Goal: Information Seeking & Learning: Learn about a topic

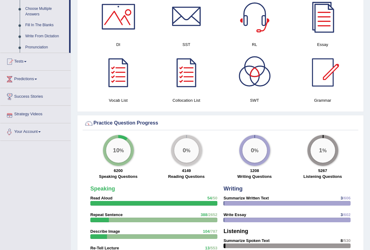
scroll to position [331, 0]
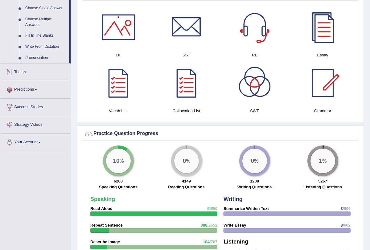
click at [55, 52] on link "Write From Dictation" at bounding box center [45, 46] width 46 height 11
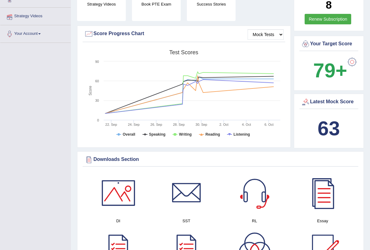
scroll to position [91, 0]
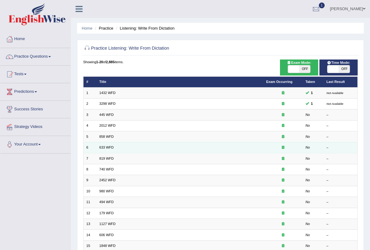
scroll to position [102, 0]
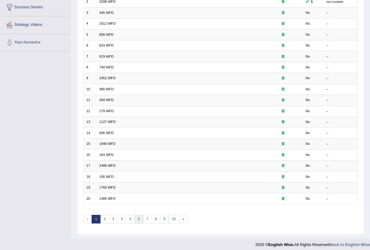
click at [135, 215] on link "6" at bounding box center [138, 219] width 9 height 9
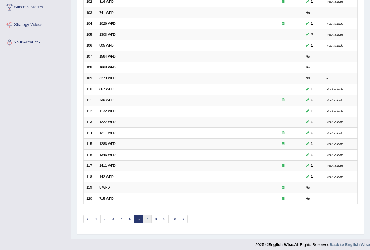
click at [143, 218] on link "7" at bounding box center [147, 219] width 9 height 9
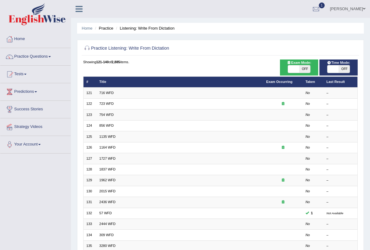
scroll to position [102, 0]
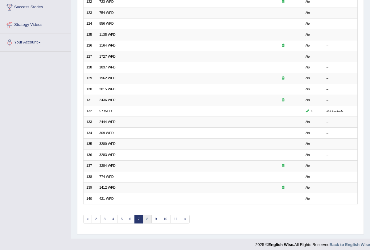
click at [144, 215] on link "8" at bounding box center [147, 219] width 9 height 9
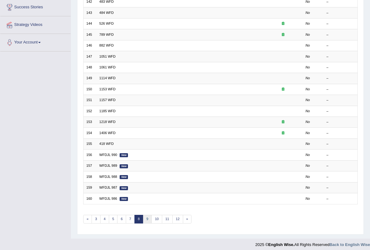
click at [145, 215] on link "9" at bounding box center [147, 219] width 9 height 9
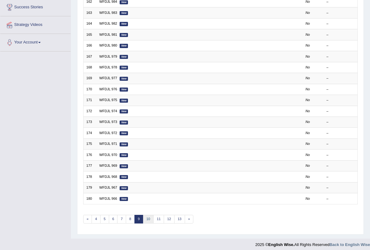
click at [145, 215] on link "10" at bounding box center [148, 219] width 11 height 9
click at [147, 215] on link "11" at bounding box center [150, 219] width 11 height 9
click at [147, 215] on link "12" at bounding box center [152, 219] width 11 height 9
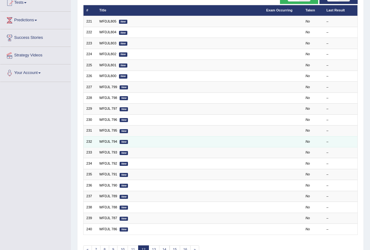
scroll to position [102, 0]
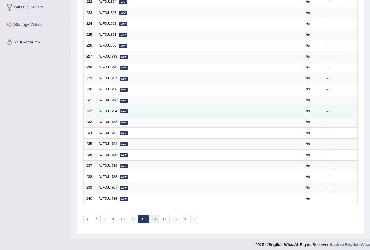
click at [148, 215] on link "13" at bounding box center [153, 219] width 11 height 9
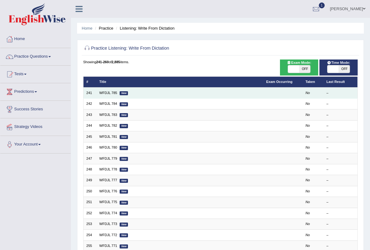
click at [121, 91] on em "New" at bounding box center [123, 93] width 8 height 4
click at [106, 91] on link "WFDJL 785" at bounding box center [108, 93] width 18 height 4
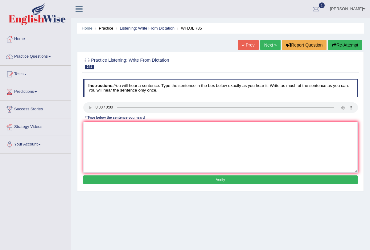
click at [95, 121] on div "Instructions: You will hear a sentence. Type the sentence in the box below exac…" at bounding box center [220, 133] width 277 height 112
click at [98, 129] on textarea at bounding box center [220, 147] width 274 height 51
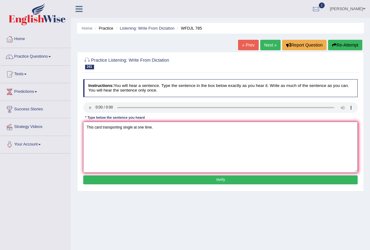
type textarea "This card transporting single at one time."
click at [179, 179] on button "Verify" at bounding box center [220, 179] width 274 height 9
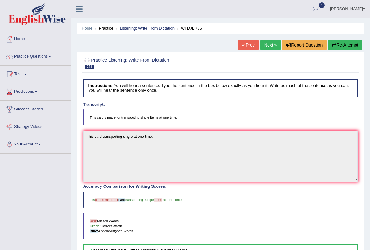
click at [266, 45] on link "Next »" at bounding box center [270, 45] width 20 height 10
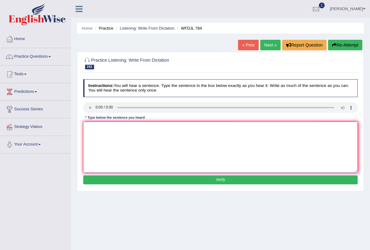
click at [93, 127] on textarea at bounding box center [220, 147] width 274 height 51
type textarea "That period is often hell in golden era of english literature."
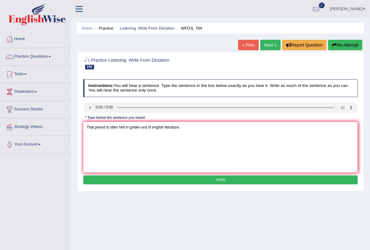
click at [207, 179] on button "Verify" at bounding box center [220, 179] width 274 height 9
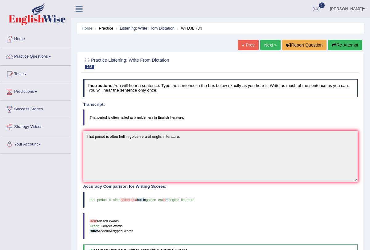
click at [269, 44] on link "Next »" at bounding box center [270, 45] width 20 height 10
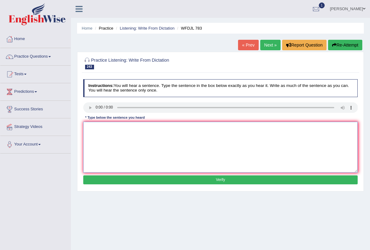
click at [95, 131] on textarea at bounding box center [220, 147] width 274 height 51
type textarea "Most essemntial course text are stucks stuck in university's university library."
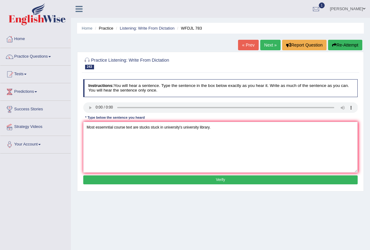
click at [160, 180] on button "Verify" at bounding box center [220, 179] width 274 height 9
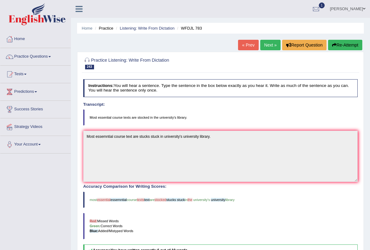
click at [265, 46] on link "Next »" at bounding box center [270, 45] width 20 height 10
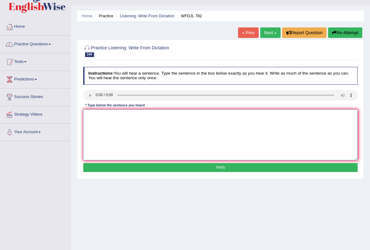
click at [98, 109] on textarea at bounding box center [220, 134] width 274 height 51
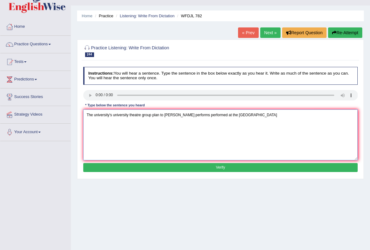
type textarea "The university's university theatre group plan to [PERSON_NAME] performs perfor…"
click at [160, 168] on button "Verify" at bounding box center [220, 167] width 274 height 9
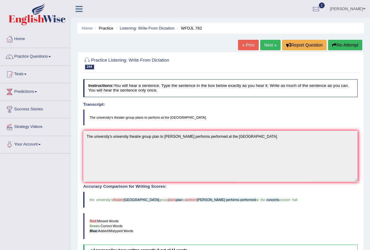
click at [267, 41] on link "Next »" at bounding box center [270, 45] width 20 height 10
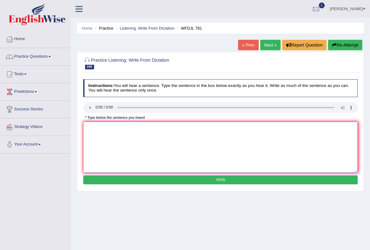
click at [90, 127] on textarea at bounding box center [220, 147] width 274 height 51
type textarea "t"
type textarea "The formal lecturer lecturers often returned returns return to the visitor visi…"
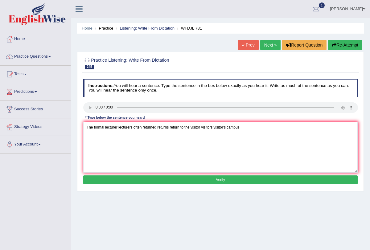
click at [216, 179] on button "Verify" at bounding box center [220, 179] width 274 height 9
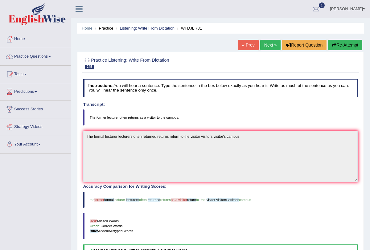
click at [267, 43] on link "Next »" at bounding box center [270, 45] width 20 height 10
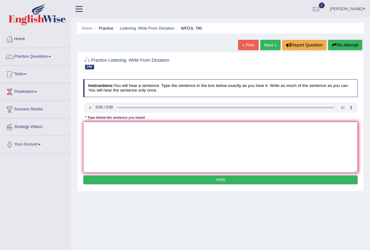
click at [97, 130] on textarea at bounding box center [220, 147] width 274 height 51
type textarea "More research is particular needed in this field of study"
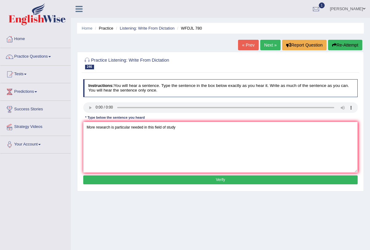
click at [189, 183] on button "Verify" at bounding box center [220, 179] width 274 height 9
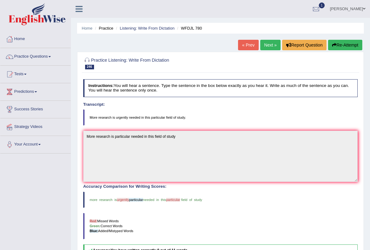
click at [263, 41] on link "Next »" at bounding box center [270, 45] width 20 height 10
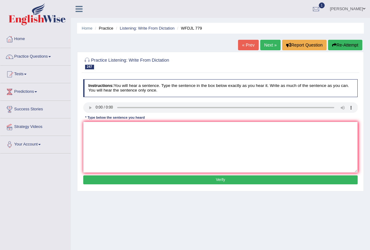
click at [269, 44] on link "Next »" at bounding box center [270, 45] width 20 height 10
click at [122, 137] on textarea at bounding box center [220, 147] width 274 height 51
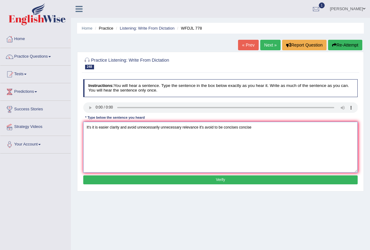
type textarea "It's it is easier clarity and avoid unnecessarily unnecessary relevance it's av…"
click at [175, 177] on button "Verify" at bounding box center [220, 179] width 274 height 9
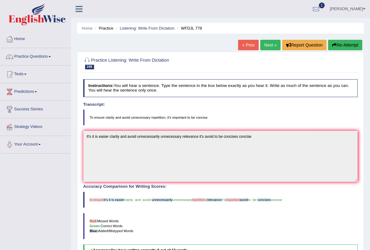
click at [270, 44] on link "Next »" at bounding box center [270, 45] width 20 height 10
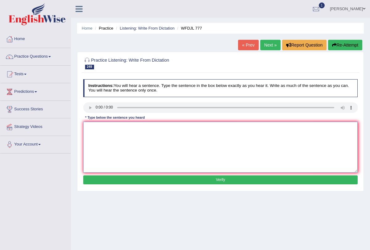
click at [90, 132] on textarea at bounding box center [220, 147] width 274 height 51
type textarea "t"
type textarea "The meeting meetings seems seem minor according just it's small room"
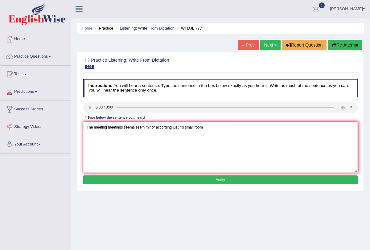
click at [165, 178] on button "Verify" at bounding box center [220, 179] width 274 height 9
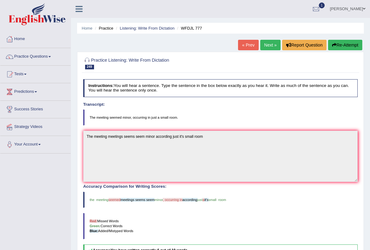
click at [262, 45] on link "Next »" at bounding box center [270, 45] width 20 height 10
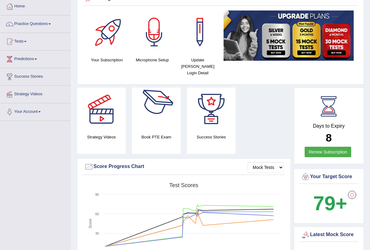
scroll to position [24, 0]
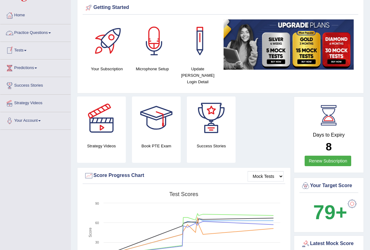
click at [53, 32] on link "Practice Questions" at bounding box center [35, 31] width 70 height 15
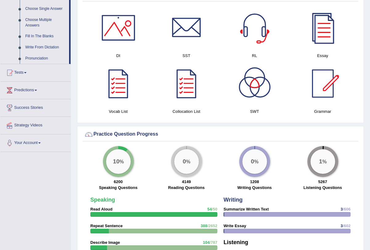
scroll to position [334, 0]
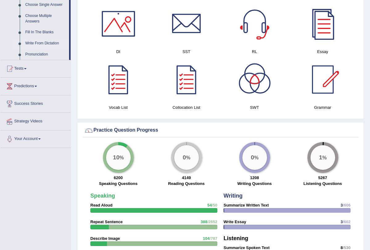
click at [49, 46] on link "Write From Dictation" at bounding box center [45, 43] width 46 height 11
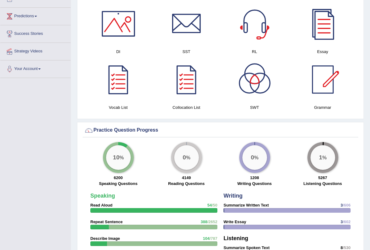
scroll to position [169, 0]
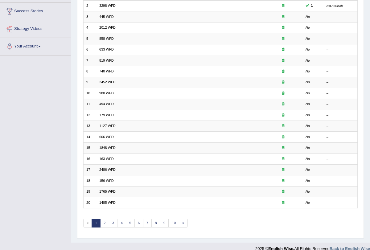
scroll to position [102, 0]
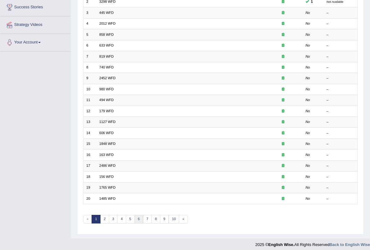
click at [135, 215] on link "6" at bounding box center [138, 219] width 9 height 9
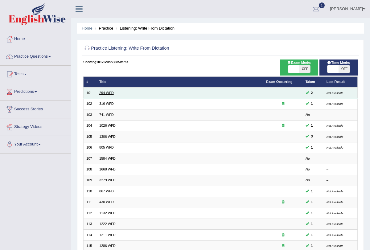
click at [106, 91] on link "294 WFD" at bounding box center [106, 93] width 14 height 4
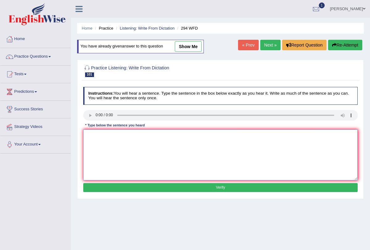
click at [97, 137] on textarea at bounding box center [220, 154] width 274 height 51
type textarea "Some people regarded this is eye wash where as some people action actions taken"
click at [135, 183] on button "Verify" at bounding box center [220, 187] width 274 height 9
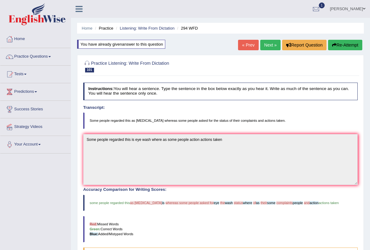
click at [341, 46] on button "Re-Attempt" at bounding box center [345, 45] width 34 height 10
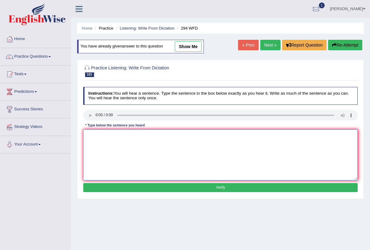
click at [100, 133] on textarea at bounding box center [220, 154] width 274 height 51
type textarea "Some people regarded eyewash where as some people regarded complaints as action…"
click at [195, 188] on button "Verify" at bounding box center [220, 187] width 274 height 9
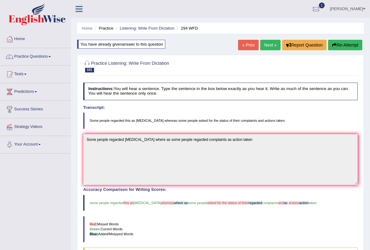
click at [270, 42] on link "Next »" at bounding box center [270, 45] width 20 height 10
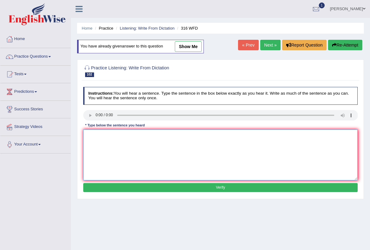
click at [103, 131] on textarea at bounding box center [220, 154] width 274 height 51
type textarea "Students student will be focused on reporting news on the changing of the media…"
click at [167, 188] on button "Verify" at bounding box center [220, 187] width 274 height 9
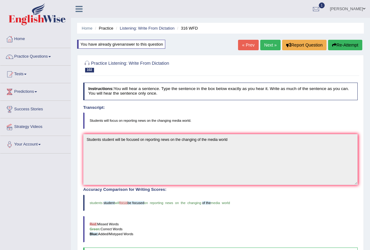
scroll to position [2, 0]
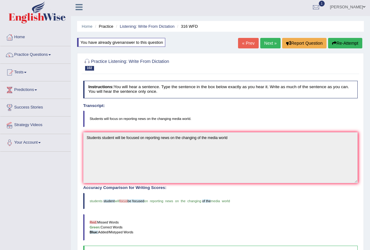
click at [252, 43] on link "« Prev" at bounding box center [248, 43] width 20 height 10
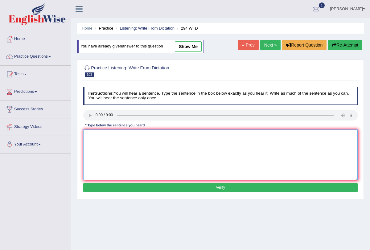
click at [97, 141] on textarea at bounding box center [220, 154] width 274 height 51
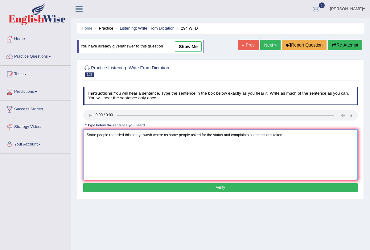
type textarea "Some people regarded this as eye wash where as some people asked for the status…"
click at [180, 188] on button "Verify" at bounding box center [220, 187] width 274 height 9
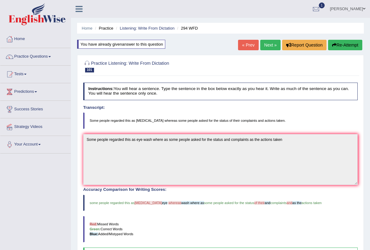
click at [337, 43] on button "Re-Attempt" at bounding box center [345, 45] width 34 height 10
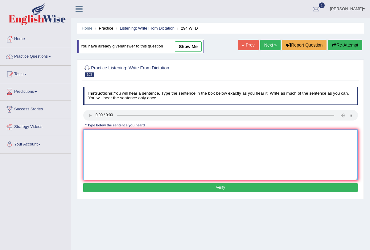
click at [96, 141] on textarea at bounding box center [220, 154] width 274 height 51
click at [96, 141] on textarea "Some people regarded this as [MEDICAL_DATA] and some people asked" at bounding box center [220, 154] width 274 height 51
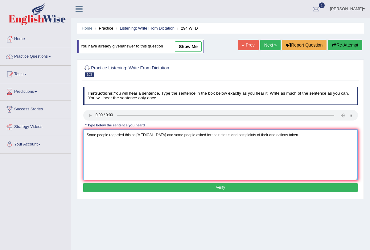
type textarea "Some people regarded this as [MEDICAL_DATA] and some people asked for their sta…"
click at [237, 191] on div "Instructions: You will hear a sentence. Type the sentence in the box below exac…" at bounding box center [220, 140] width 277 height 112
click at [235, 188] on button "Verify" at bounding box center [220, 187] width 274 height 9
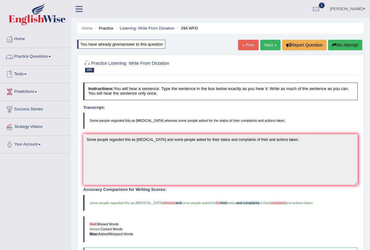
click at [53, 57] on link "Practice Questions" at bounding box center [35, 55] width 70 height 15
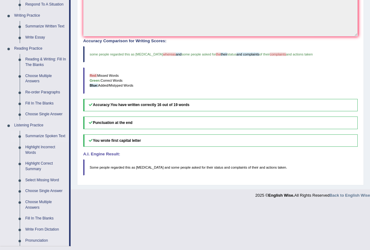
click at [43, 137] on link "Summarize Spoken Text" at bounding box center [45, 136] width 46 height 11
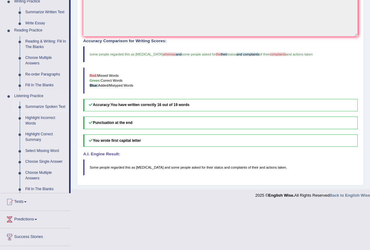
scroll to position [100, 0]
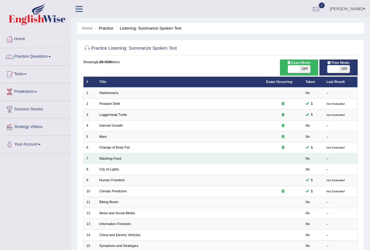
scroll to position [102, 0]
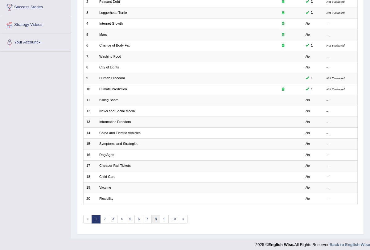
click at [153, 215] on link "8" at bounding box center [155, 219] width 9 height 9
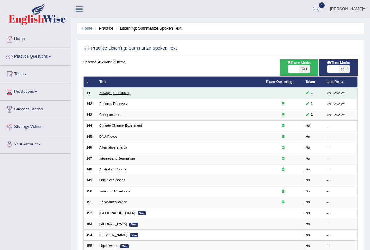
click at [114, 92] on link "Newspaper Industry" at bounding box center [114, 93] width 30 height 4
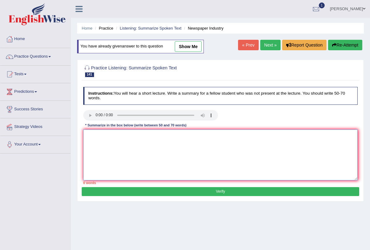
click at [90, 141] on textarea at bounding box center [220, 154] width 274 height 51
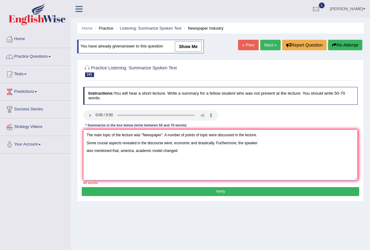
click at [137, 151] on textarea "The main topic of the lecture was "Newspaper". A number of points of topic were…" at bounding box center [220, 154] width 274 height 51
click at [135, 149] on textarea "The main topic of the lecture was "Newspaper". A number of points of topic were…" at bounding box center [220, 154] width 274 height 51
click at [185, 151] on textarea "The main topic of the lecture was "Newspaper". A number of points of topic were…" at bounding box center [220, 154] width 274 height 51
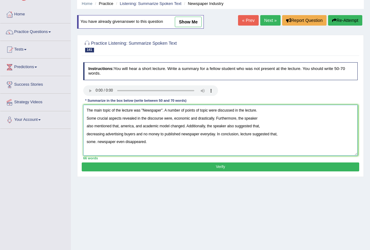
scroll to position [25, 0]
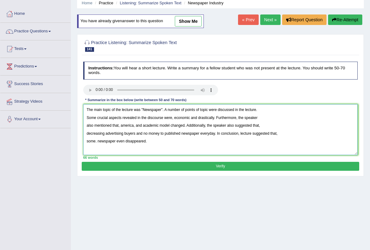
click at [97, 141] on textarea "The main topic of the lecture was "Newspaper". A number of points of topic were…" at bounding box center [220, 129] width 274 height 51
type textarea "The main topic of the lecture was "Newspaper". A number of points of topic were…"
click at [209, 162] on button "Verify" at bounding box center [220, 166] width 277 height 9
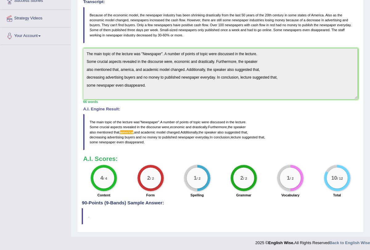
scroll to position [0, 0]
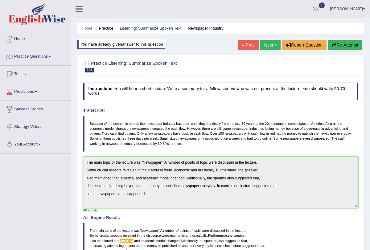
click at [265, 45] on link "Next »" at bounding box center [270, 45] width 20 height 10
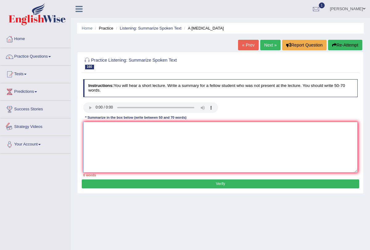
click at [130, 123] on textarea at bounding box center [220, 147] width 274 height 51
type textarea "t"
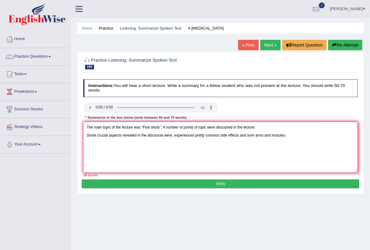
click at [247, 132] on textarea "The main topic of the lecture was "Flue shots". A number of points of topic wer…" at bounding box center [220, 147] width 274 height 51
click at [292, 138] on textarea "The main topic of the lecture was "Flue shots". A number of points of topic wer…" at bounding box center [220, 147] width 274 height 51
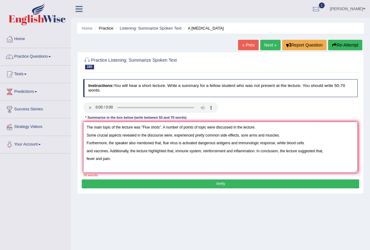
click at [221, 136] on textarea "The main topic of the lecture was "Flue shots". A number of points of topic wer…" at bounding box center [220, 147] width 274 height 51
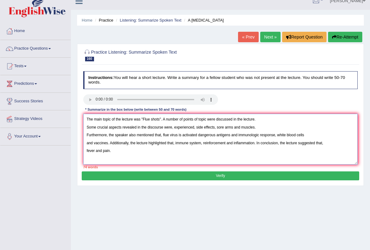
scroll to position [9, 0]
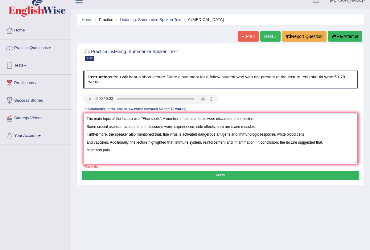
type textarea "The main topic of the lecture was "Flue shots". A number of points of topic wer…"
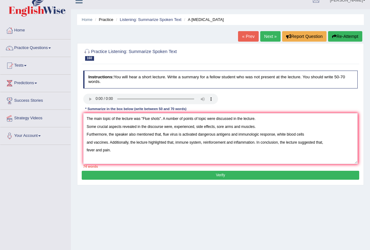
click at [225, 172] on button "Verify" at bounding box center [220, 175] width 277 height 9
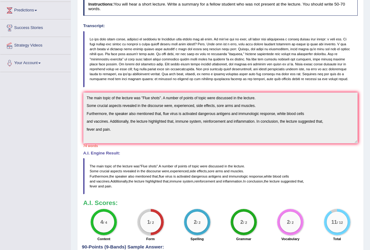
scroll to position [79, 0]
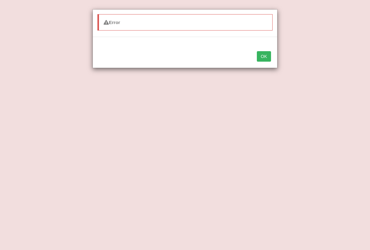
click at [261, 55] on button "OK" at bounding box center [264, 56] width 14 height 10
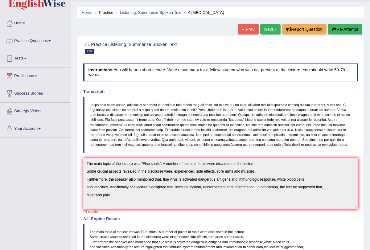
scroll to position [0, 0]
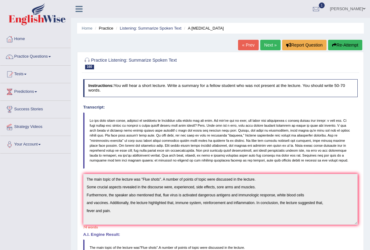
click at [268, 45] on link "Next »" at bounding box center [270, 45] width 20 height 10
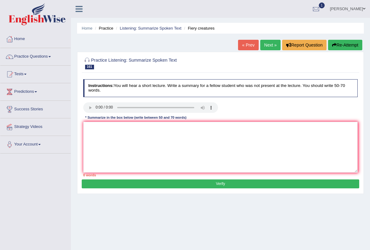
click at [339, 44] on button "Re-Attempt" at bounding box center [345, 45] width 34 height 10
click at [98, 134] on textarea at bounding box center [220, 147] width 274 height 51
type textarea "t"
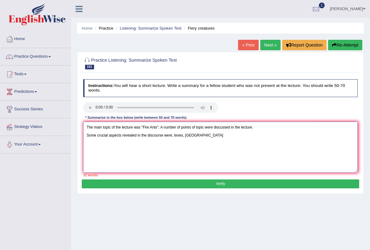
click at [184, 135] on textarea "The main topic of the lecture was "Fire Ants". A number of points of topic were…" at bounding box center [220, 147] width 274 height 51
click at [216, 134] on textarea "The main topic of the lecture was "Fire Ants". A number of points of topic were…" at bounding box center [220, 147] width 274 height 51
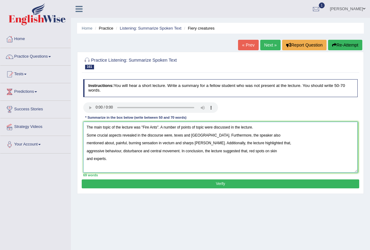
type textarea "The main topic of the lecture was "Fire Ants". A number of points of topic were…"
click at [264, 184] on button "Verify" at bounding box center [220, 183] width 277 height 9
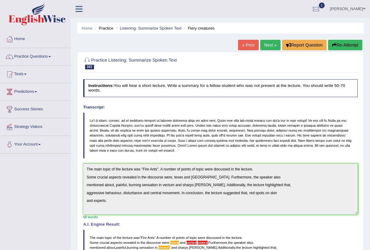
click at [269, 42] on link "Next »" at bounding box center [270, 45] width 20 height 10
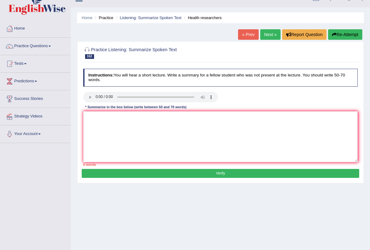
scroll to position [14, 0]
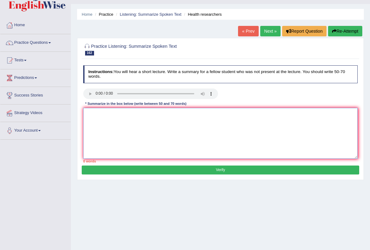
click at [99, 111] on textarea at bounding box center [220, 133] width 274 height 51
type textarea "t"
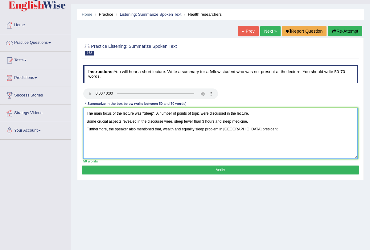
click at [262, 127] on textarea "The main focus of the lecture was "Sleep". A number of points of topic were dis…" at bounding box center [220, 133] width 274 height 51
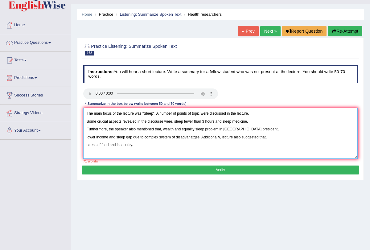
type textarea "The main focus of the lecture was "Sleep". A number of points of topic were dis…"
click at [260, 165] on button "Verify" at bounding box center [220, 169] width 277 height 9
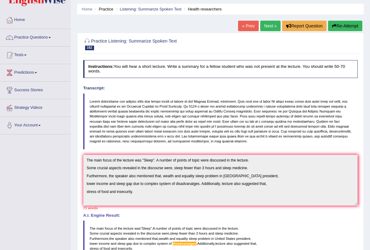
scroll to position [0, 0]
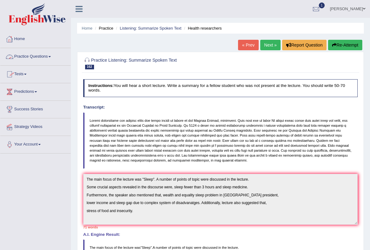
click at [55, 56] on link "Practice Questions" at bounding box center [35, 55] width 70 height 15
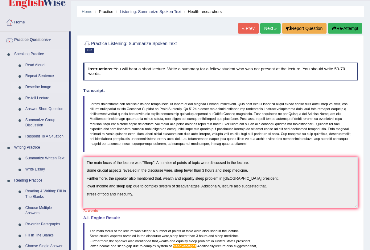
scroll to position [17, 0]
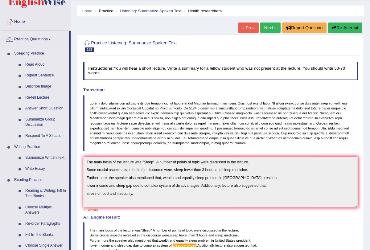
click at [45, 138] on link "Respond To A Situation" at bounding box center [45, 135] width 46 height 11
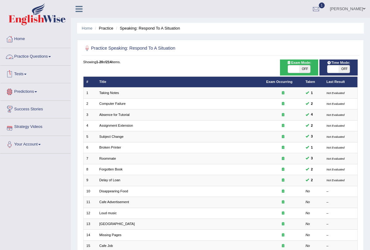
click at [53, 55] on link "Practice Questions" at bounding box center [35, 55] width 70 height 15
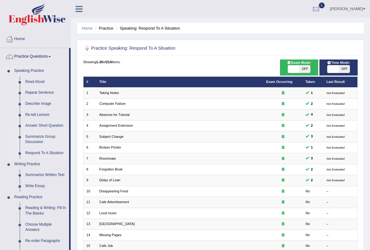
click at [51, 135] on link "Summarize Group Discussion" at bounding box center [45, 139] width 46 height 16
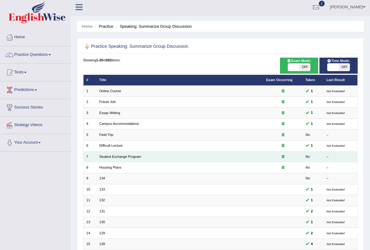
scroll to position [102, 0]
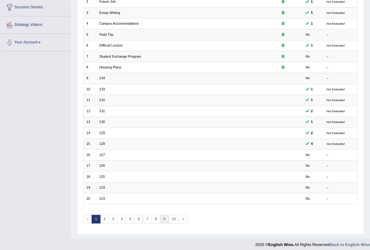
click at [160, 216] on link "9" at bounding box center [164, 219] width 9 height 9
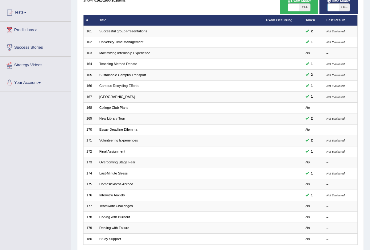
scroll to position [102, 0]
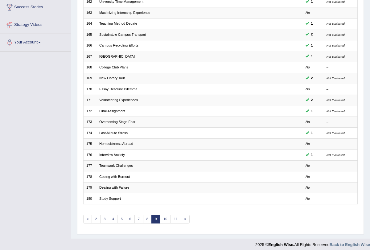
click at [161, 220] on div "Showing 161-180 of 202 items. # Title Exam Occurring Taken Last Result 161 Succ…" at bounding box center [220, 94] width 274 height 272
click at [161, 217] on link "10" at bounding box center [165, 219] width 11 height 9
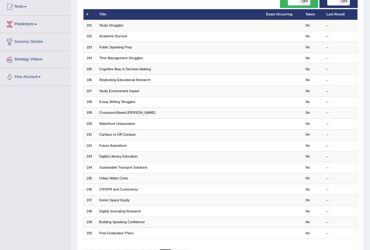
scroll to position [102, 0]
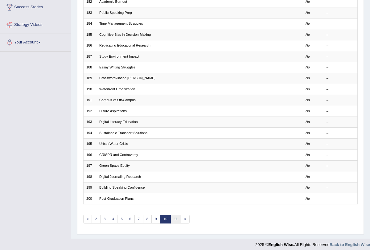
click at [170, 217] on link "11" at bounding box center [175, 219] width 11 height 9
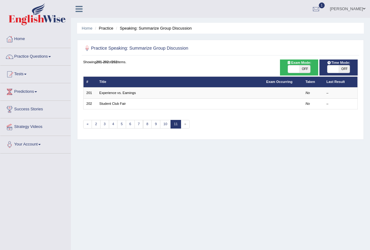
click at [181, 125] on span "»" at bounding box center [185, 124] width 9 height 9
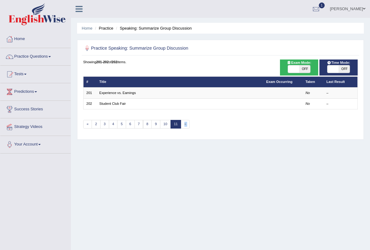
click at [181, 125] on span "»" at bounding box center [185, 124] width 9 height 9
click at [162, 126] on link "10" at bounding box center [165, 124] width 11 height 9
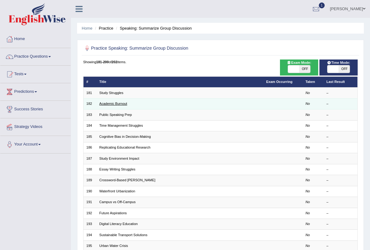
click at [122, 103] on link "Academic Burnout" at bounding box center [113, 104] width 28 height 4
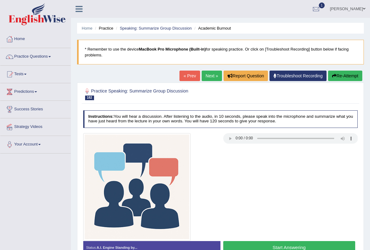
click at [342, 80] on button "Re-Attempt" at bounding box center [345, 76] width 34 height 10
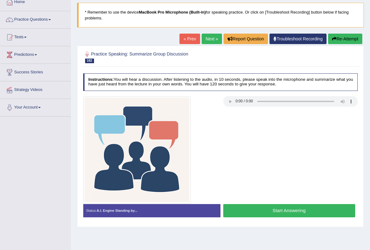
scroll to position [38, 0]
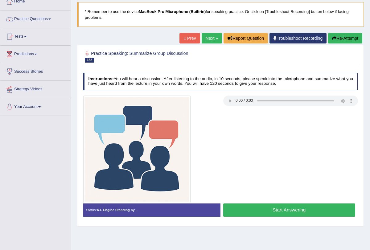
click at [282, 204] on button "Start Answering" at bounding box center [289, 209] width 132 height 13
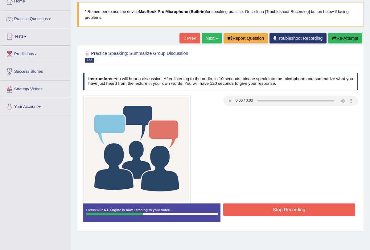
click at [283, 208] on button "Stop Recording" at bounding box center [289, 209] width 132 height 12
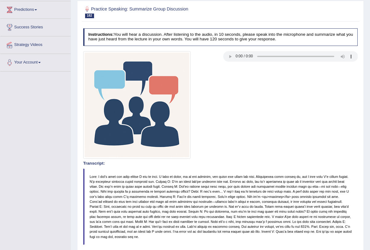
scroll to position [0, 0]
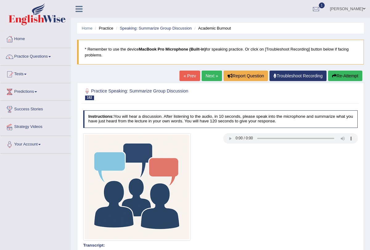
click at [201, 76] on link "Next »" at bounding box center [211, 76] width 20 height 10
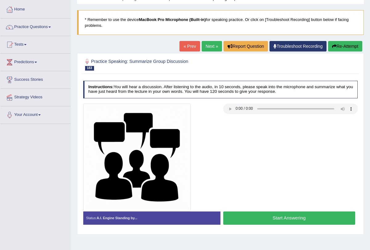
scroll to position [31, 0]
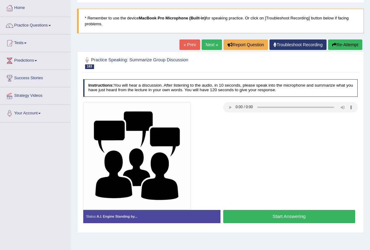
click at [267, 216] on button "Start Answering" at bounding box center [289, 216] width 132 height 13
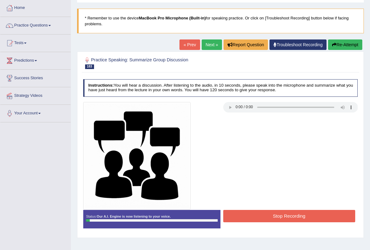
click at [267, 216] on button "Stop Recording" at bounding box center [289, 216] width 132 height 12
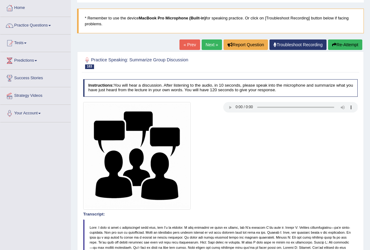
click at [347, 46] on button "Re-Attempt" at bounding box center [345, 44] width 34 height 10
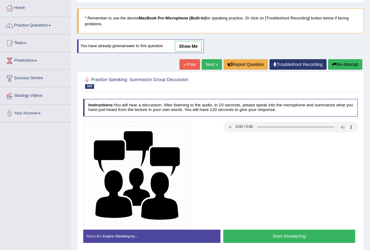
click at [250, 239] on button "Start Answering" at bounding box center [289, 235] width 132 height 13
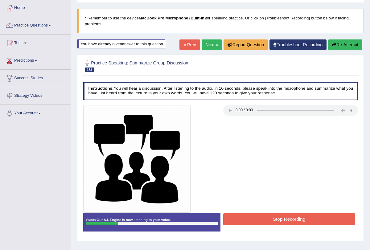
click at [264, 219] on button "Stop Recording" at bounding box center [289, 219] width 132 height 12
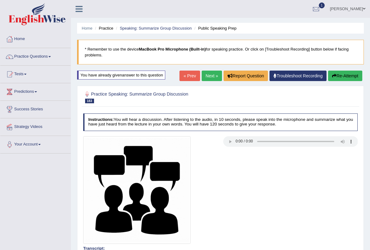
click at [209, 76] on link "Next »" at bounding box center [211, 76] width 20 height 10
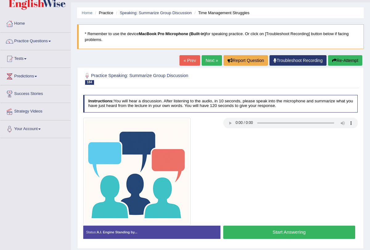
scroll to position [18, 0]
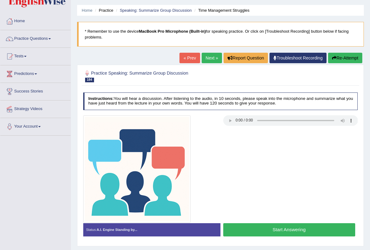
click at [295, 230] on button "Start Answering" at bounding box center [289, 229] width 132 height 13
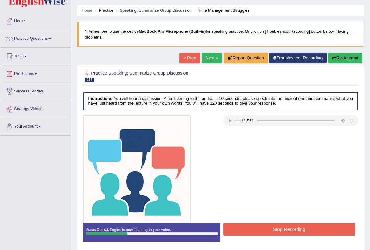
click at [287, 228] on button "Stop Recording" at bounding box center [289, 229] width 132 height 12
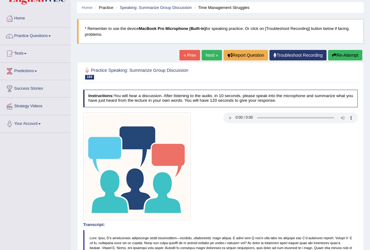
scroll to position [0, 0]
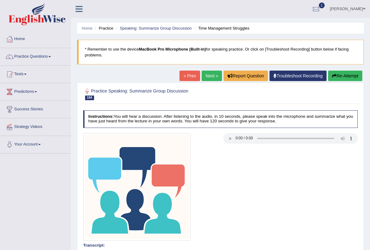
click at [208, 80] on link "Next »" at bounding box center [211, 76] width 20 height 10
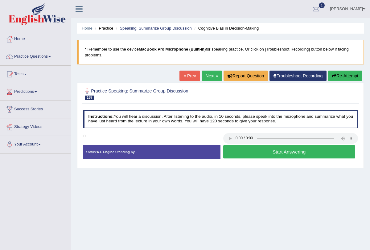
click at [250, 153] on button "Start Answering" at bounding box center [289, 151] width 132 height 13
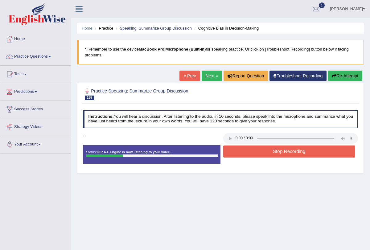
click at [250, 153] on button "Stop Recording" at bounding box center [289, 151] width 132 height 12
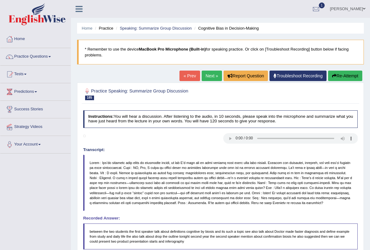
click at [207, 77] on link "Next »" at bounding box center [211, 76] width 20 height 10
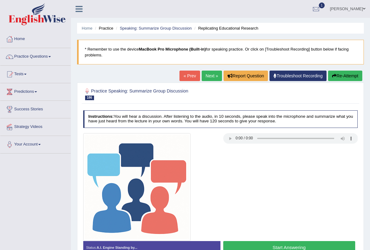
click at [207, 77] on link "Next »" at bounding box center [211, 76] width 20 height 10
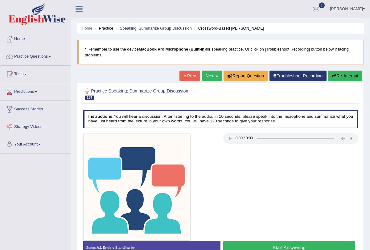
click at [207, 77] on link "Next »" at bounding box center [211, 76] width 20 height 10
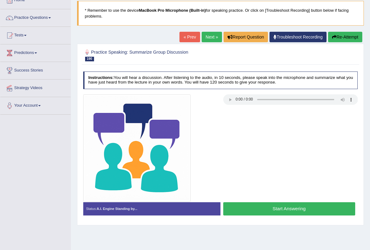
scroll to position [47, 0]
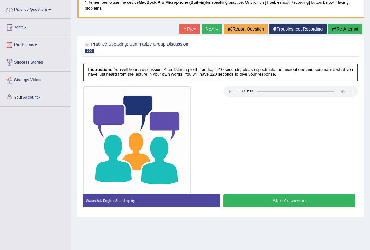
click at [259, 202] on button "Start Answering" at bounding box center [289, 200] width 132 height 13
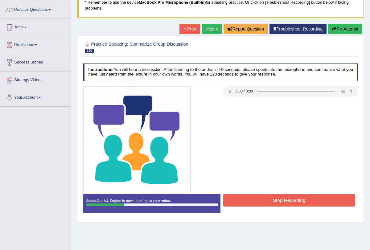
click at [259, 197] on button "Stop Recording" at bounding box center [289, 200] width 132 height 12
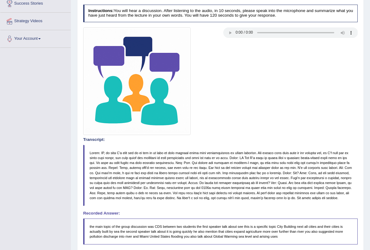
scroll to position [0, 0]
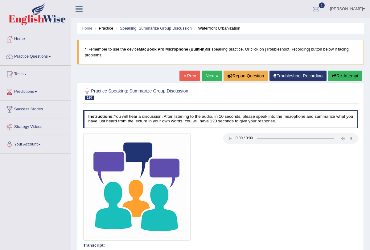
click at [213, 73] on link "Next »" at bounding box center [211, 76] width 20 height 10
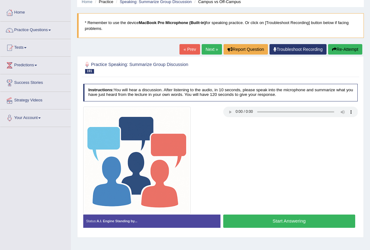
scroll to position [32, 0]
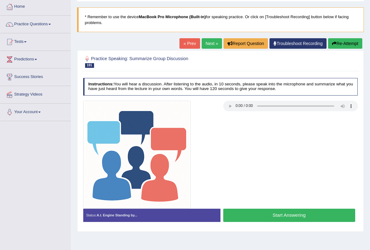
click at [277, 214] on button "Start Answering" at bounding box center [289, 214] width 132 height 13
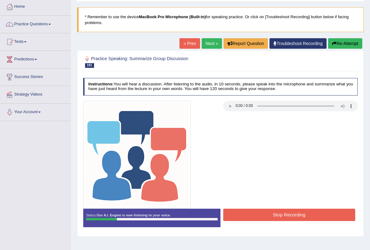
click at [277, 214] on button "Stop Recording" at bounding box center [289, 214] width 132 height 12
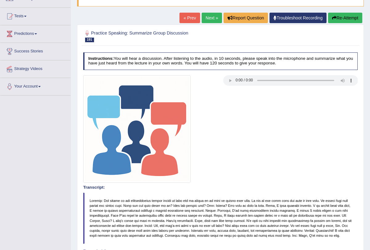
scroll to position [0, 0]
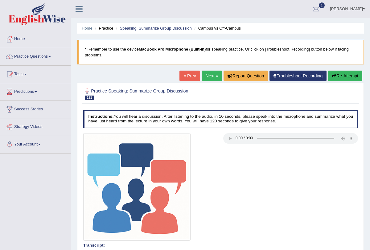
click at [209, 75] on link "Next »" at bounding box center [211, 76] width 20 height 10
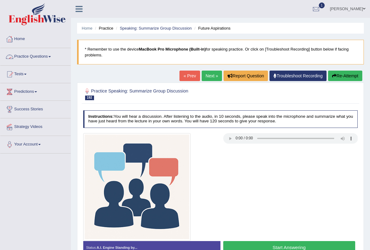
click at [50, 55] on link "Practice Questions" at bounding box center [35, 55] width 70 height 15
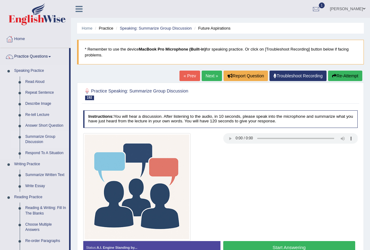
click at [45, 135] on link "Summarize Group Discussion" at bounding box center [45, 139] width 46 height 16
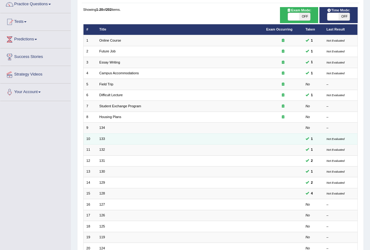
scroll to position [102, 0]
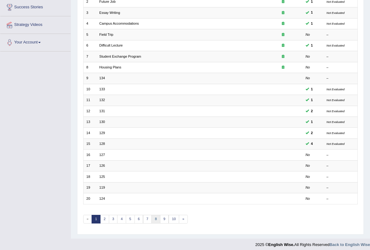
click at [151, 216] on link "8" at bounding box center [155, 219] width 9 height 9
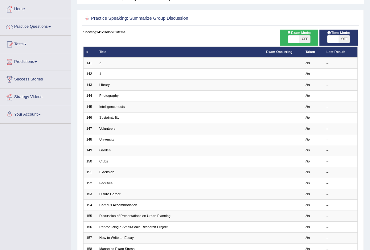
scroll to position [102, 0]
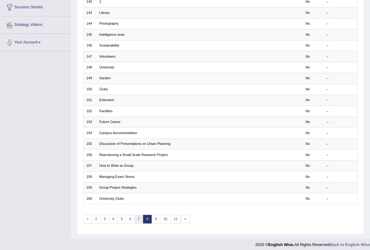
click at [134, 216] on link "7" at bounding box center [138, 219] width 9 height 9
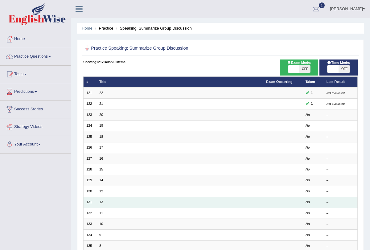
scroll to position [102, 0]
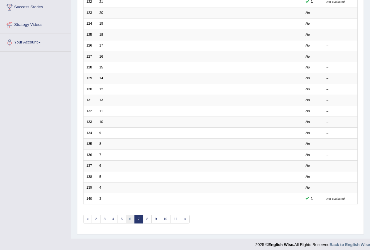
click at [127, 216] on link "6" at bounding box center [130, 219] width 9 height 9
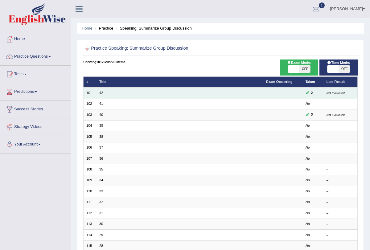
click at [100, 90] on td "42" at bounding box center [179, 92] width 167 height 11
click at [99, 92] on td "42" at bounding box center [179, 92] width 167 height 11
click at [101, 93] on link "42" at bounding box center [101, 93] width 4 height 4
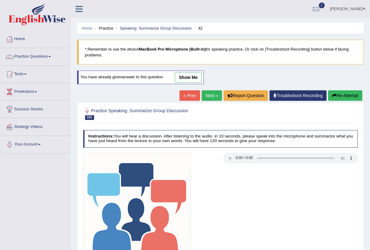
click at [189, 96] on link "« Prev" at bounding box center [189, 95] width 20 height 10
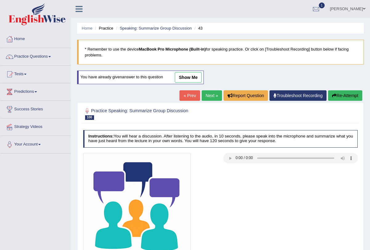
click at [189, 96] on link "« Prev" at bounding box center [189, 95] width 20 height 10
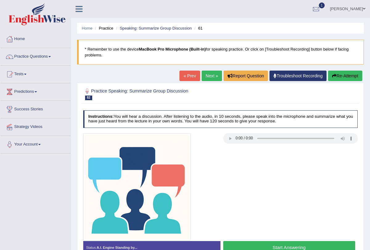
click at [186, 75] on link "« Prev" at bounding box center [189, 76] width 20 height 10
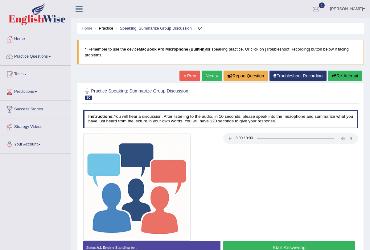
click at [185, 77] on link "« Prev" at bounding box center [189, 76] width 20 height 10
click at [187, 74] on link "« Prev" at bounding box center [189, 76] width 20 height 10
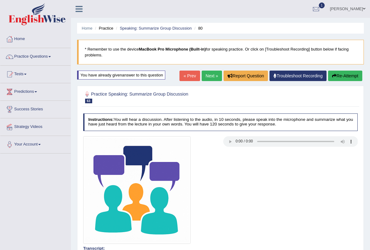
click at [185, 75] on link "« Prev" at bounding box center [189, 76] width 20 height 10
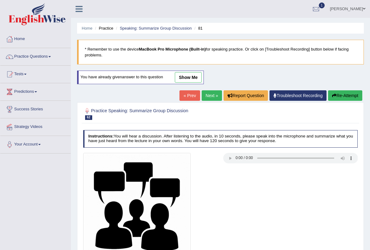
click at [181, 94] on link "« Prev" at bounding box center [189, 95] width 20 height 10
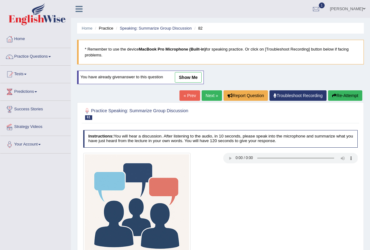
click at [181, 94] on link "« Prev" at bounding box center [189, 95] width 20 height 10
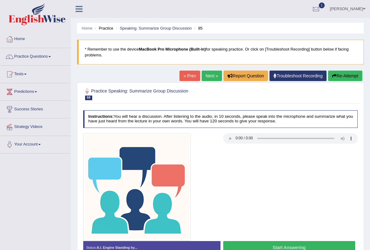
click at [187, 77] on link "« Prev" at bounding box center [189, 76] width 20 height 10
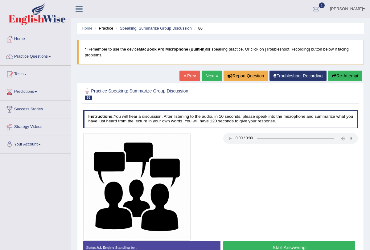
click at [187, 77] on link "« Prev" at bounding box center [189, 76] width 20 height 10
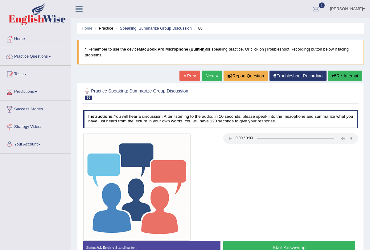
click at [187, 77] on link "« Prev" at bounding box center [189, 76] width 20 height 10
click at [313, 242] on button "Start Answering" at bounding box center [289, 247] width 132 height 13
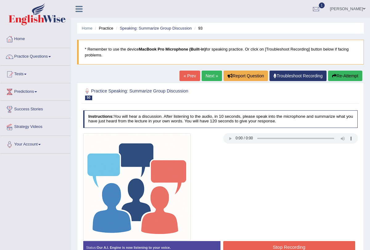
click at [344, 76] on button "Re-Attempt" at bounding box center [345, 76] width 34 height 10
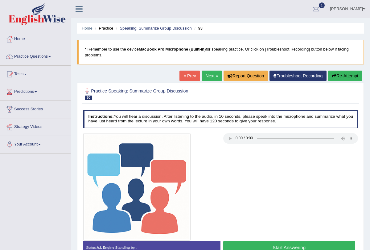
click at [308, 241] on button "Start Answering" at bounding box center [289, 247] width 132 height 13
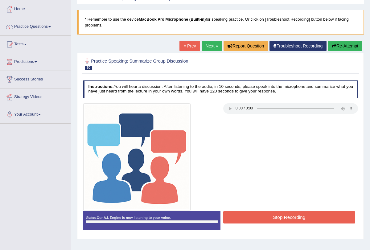
scroll to position [30, 0]
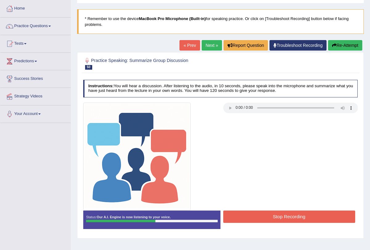
click at [288, 212] on button "Stop Recording" at bounding box center [289, 216] width 132 height 12
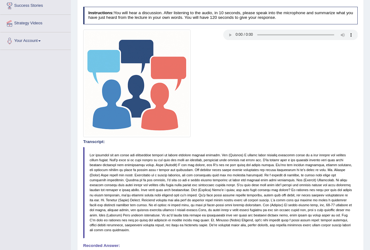
scroll to position [0, 0]
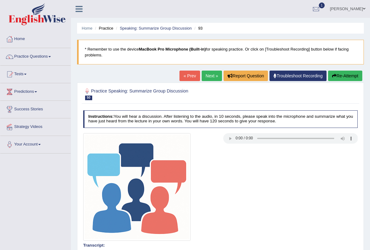
click at [335, 74] on button "Re-Attempt" at bounding box center [345, 76] width 34 height 10
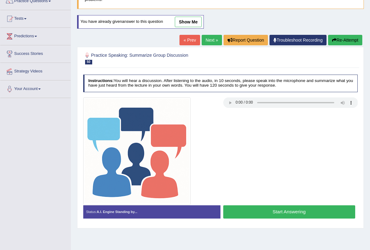
scroll to position [74, 0]
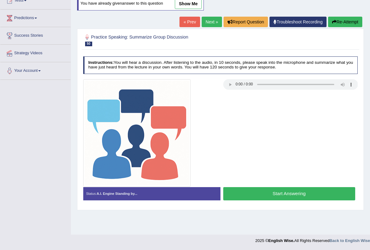
click at [293, 192] on button "Start Answering" at bounding box center [289, 193] width 132 height 13
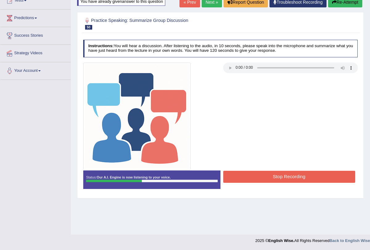
click at [288, 176] on button "Stop Recording" at bounding box center [289, 177] width 132 height 12
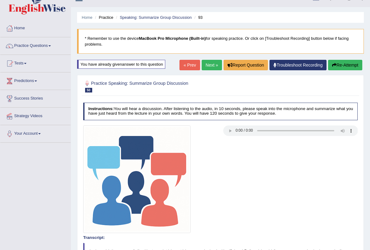
scroll to position [0, 0]
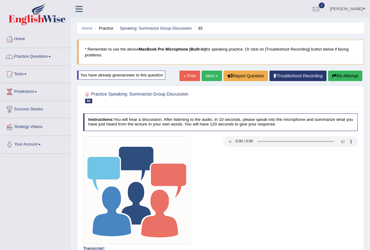
click at [335, 75] on button "Re-Attempt" at bounding box center [345, 76] width 34 height 10
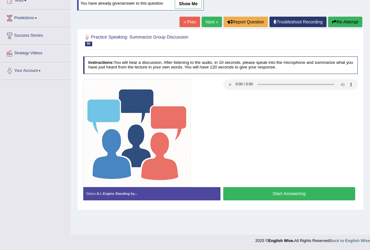
click at [270, 187] on button "Start Answering" at bounding box center [289, 193] width 132 height 13
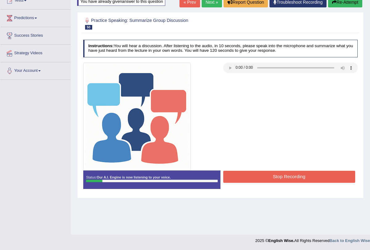
click at [349, 1] on button "Re-Attempt" at bounding box center [345, 2] width 34 height 10
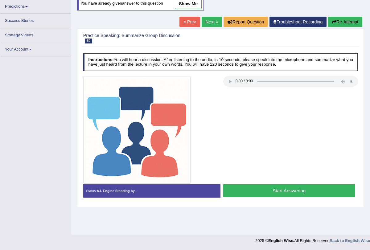
scroll to position [74, 0]
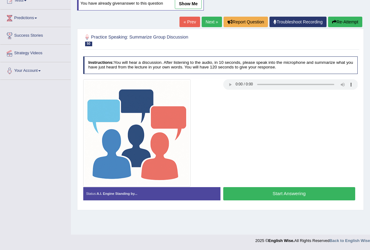
click at [284, 195] on button "Start Answering" at bounding box center [289, 193] width 132 height 13
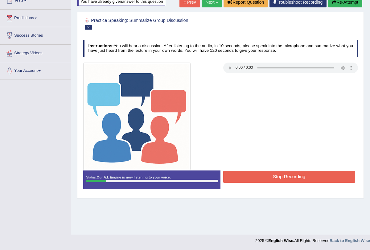
click at [281, 179] on button "Stop Recording" at bounding box center [289, 177] width 132 height 12
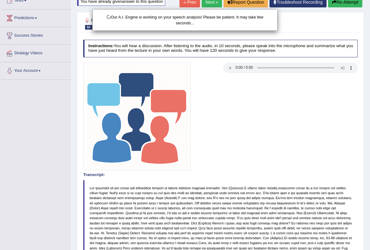
click at [349, 4] on div "Our A.I. Engine is working on your speech analysis! Please be patient. It may t…" at bounding box center [185, 125] width 370 height 250
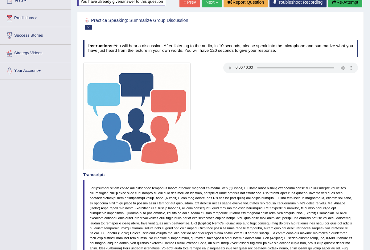
click at [349, 4] on button "Re-Attempt" at bounding box center [345, 2] width 34 height 10
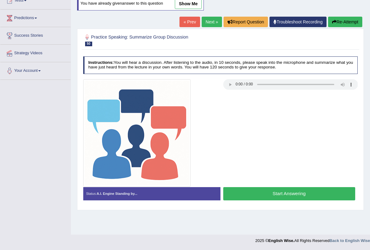
scroll to position [74, 0]
click at [274, 192] on button "Start Answering" at bounding box center [289, 193] width 132 height 13
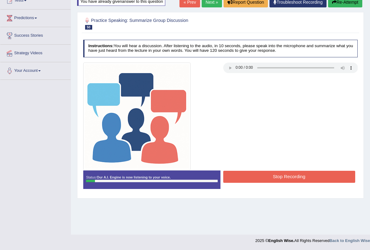
click at [275, 180] on button "Stop Recording" at bounding box center [289, 177] width 132 height 12
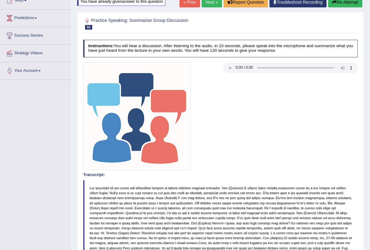
click at [341, 4] on button "Re-Attempt" at bounding box center [345, 2] width 34 height 10
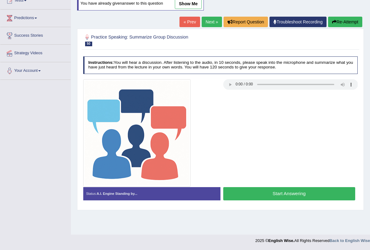
scroll to position [74, 0]
click at [260, 195] on button "Start Answering" at bounding box center [289, 193] width 132 height 13
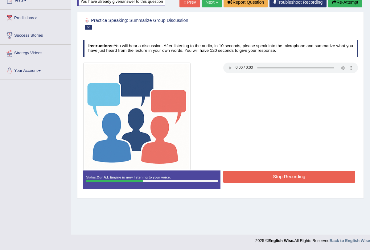
click at [269, 178] on button "Stop Recording" at bounding box center [289, 177] width 132 height 12
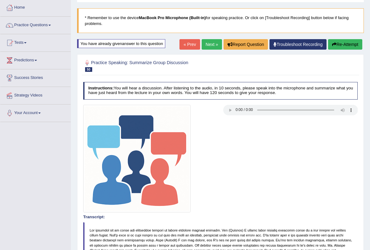
scroll to position [31, 0]
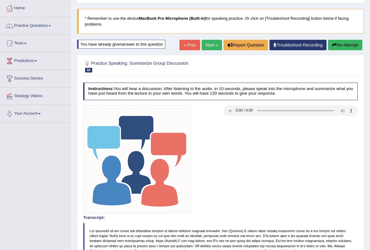
click at [343, 45] on button "Re-Attempt" at bounding box center [345, 45] width 34 height 10
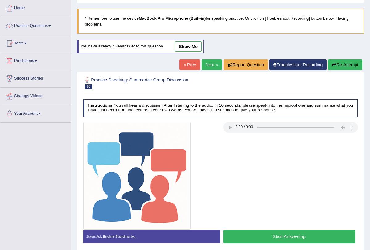
scroll to position [31, 0]
click at [254, 236] on button "Start Answering" at bounding box center [289, 236] width 132 height 13
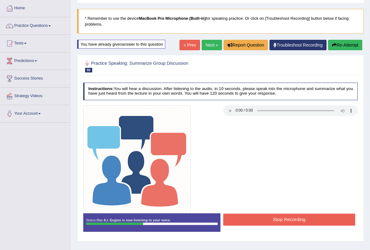
click at [261, 220] on button "Stop Recording" at bounding box center [289, 219] width 132 height 12
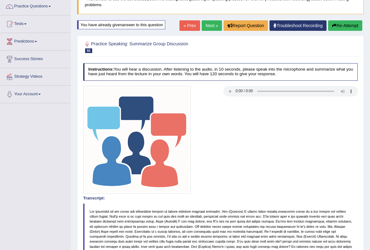
scroll to position [0, 0]
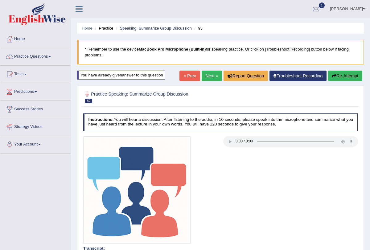
click at [334, 74] on button "Re-Attempt" at bounding box center [345, 76] width 34 height 10
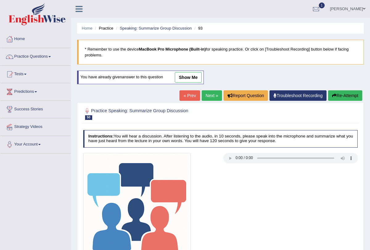
click at [212, 100] on link "Next »" at bounding box center [211, 95] width 20 height 10
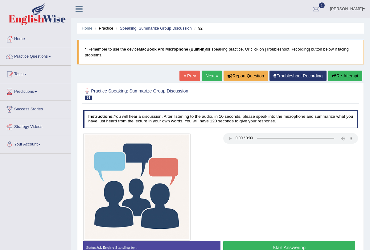
click at [208, 79] on link "Next »" at bounding box center [211, 76] width 20 height 10
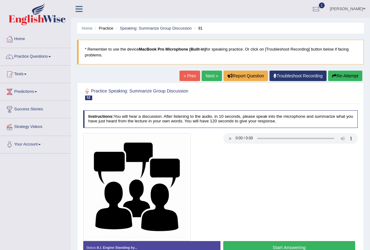
click at [312, 244] on button "Start Answering" at bounding box center [289, 247] width 132 height 13
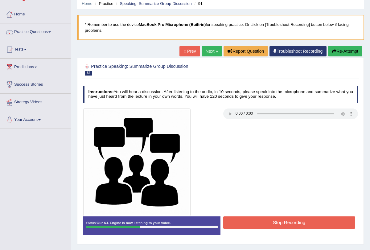
scroll to position [24, 0]
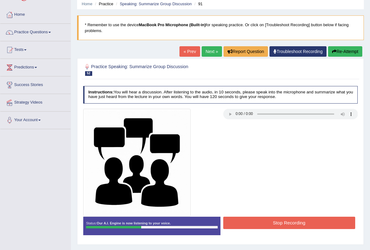
click at [278, 217] on button "Stop Recording" at bounding box center [289, 222] width 132 height 12
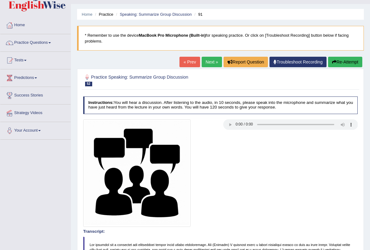
scroll to position [0, 0]
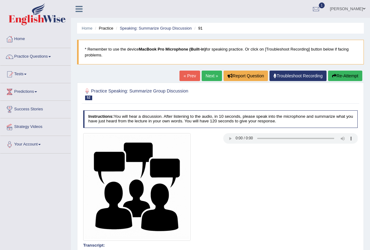
click at [303, 160] on div at bounding box center [220, 186] width 280 height 107
click at [346, 71] on button "Re-Attempt" at bounding box center [345, 76] width 34 height 10
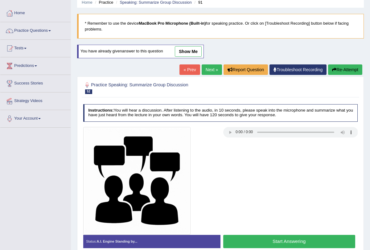
scroll to position [74, 0]
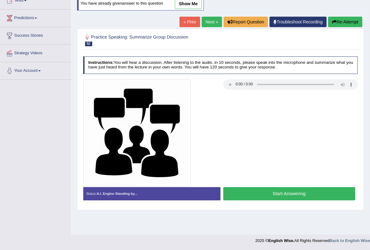
click at [280, 197] on button "Start Answering" at bounding box center [289, 193] width 132 height 13
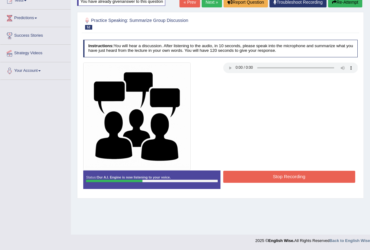
click at [265, 174] on button "Stop Recording" at bounding box center [289, 177] width 132 height 12
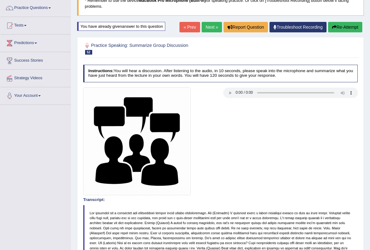
scroll to position [48, 0]
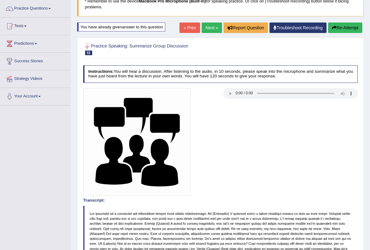
click at [344, 26] on button "Re-Attempt" at bounding box center [345, 27] width 34 height 10
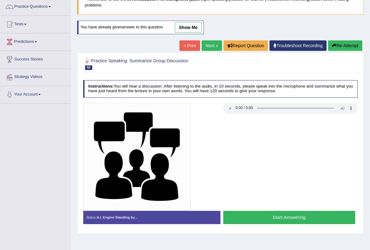
scroll to position [50, 0]
click at [252, 215] on button "Start Answering" at bounding box center [289, 217] width 132 height 13
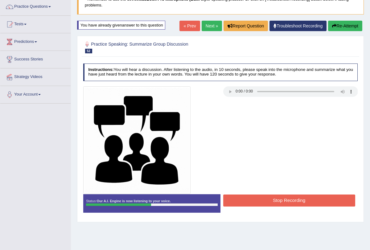
click at [253, 198] on button "Stop Recording" at bounding box center [289, 200] width 132 height 12
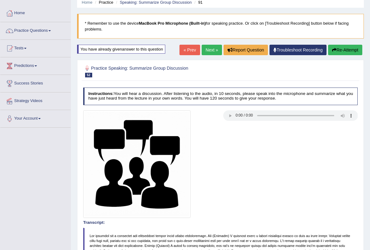
scroll to position [18, 0]
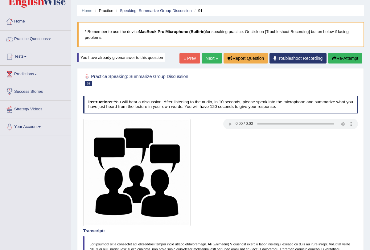
click at [345, 62] on button "Re-Attempt" at bounding box center [345, 58] width 34 height 10
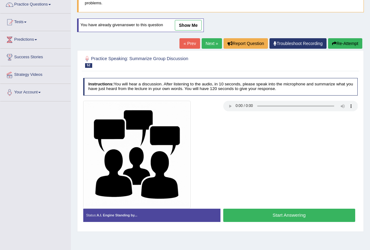
scroll to position [74, 0]
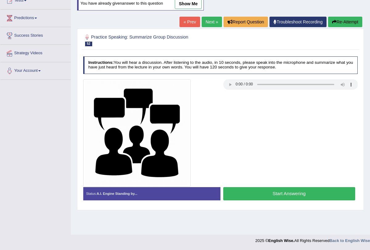
click at [273, 190] on button "Start Answering" at bounding box center [289, 193] width 132 height 13
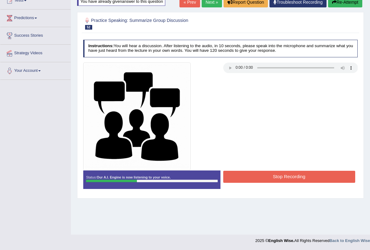
click at [273, 176] on button "Stop Recording" at bounding box center [289, 177] width 132 height 12
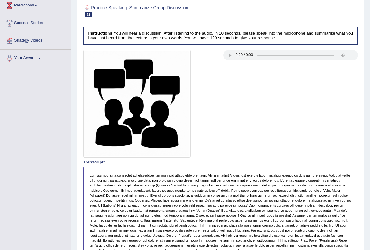
scroll to position [0, 0]
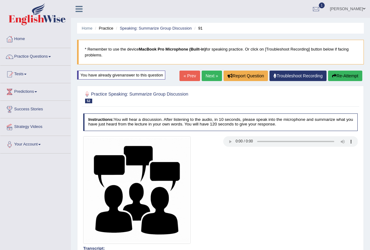
click at [335, 76] on button "Re-Attempt" at bounding box center [345, 76] width 34 height 10
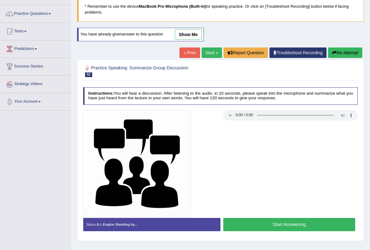
scroll to position [74, 0]
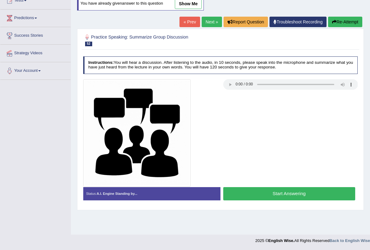
click at [277, 190] on button "Start Answering" at bounding box center [289, 193] width 132 height 13
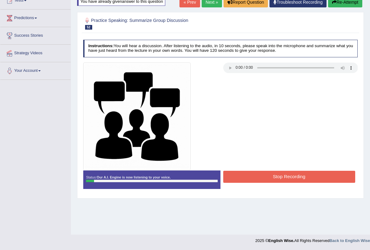
click at [280, 175] on button "Stop Recording" at bounding box center [289, 177] width 132 height 12
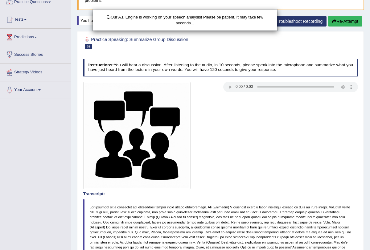
scroll to position [54, 0]
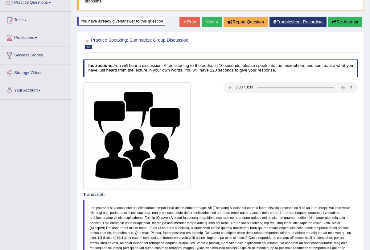
click at [341, 19] on button "Re-Attempt" at bounding box center [345, 22] width 34 height 10
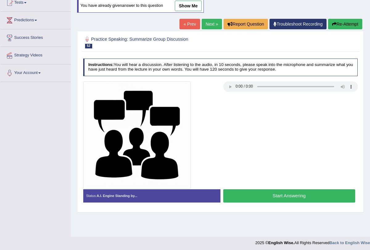
scroll to position [74, 0]
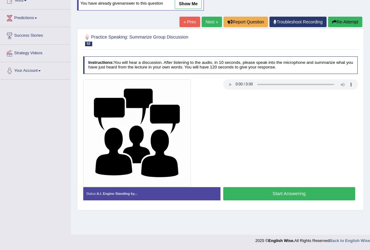
click at [279, 193] on button "Start Answering" at bounding box center [289, 193] width 132 height 13
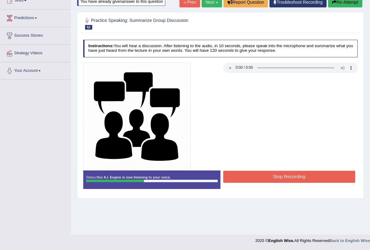
click at [275, 172] on button "Stop Recording" at bounding box center [289, 177] width 132 height 12
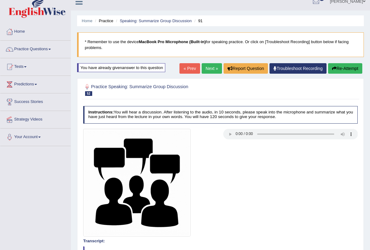
scroll to position [0, 0]
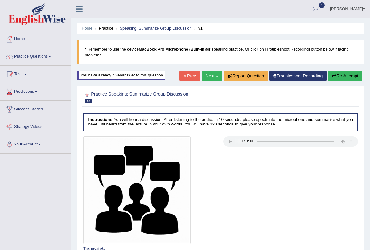
click at [340, 73] on button "Re-Attempt" at bounding box center [345, 76] width 34 height 10
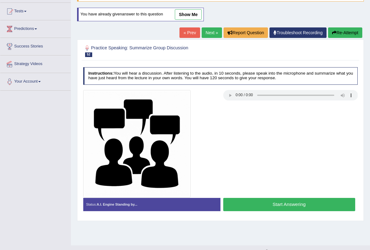
scroll to position [74, 0]
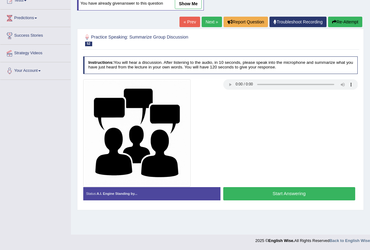
click at [281, 195] on button "Start Answering" at bounding box center [289, 193] width 132 height 13
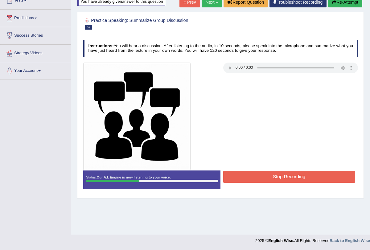
click at [278, 176] on button "Stop Recording" at bounding box center [289, 177] width 132 height 12
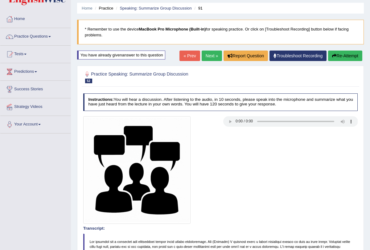
scroll to position [0, 0]
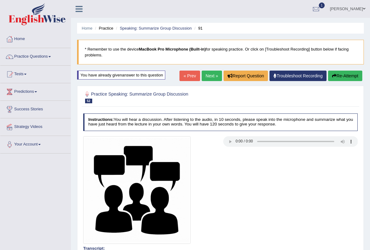
click at [336, 72] on button "Re-Attempt" at bounding box center [345, 76] width 34 height 10
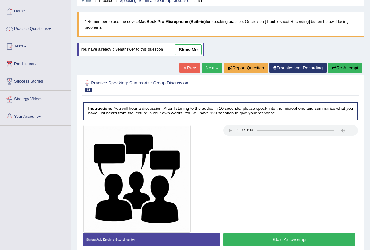
scroll to position [74, 0]
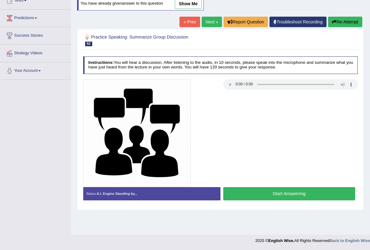
click at [284, 188] on button "Start Answering" at bounding box center [289, 193] width 132 height 13
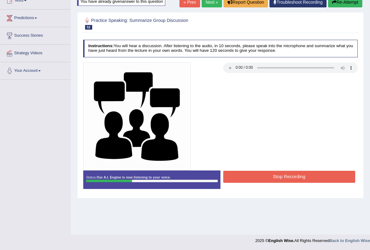
click at [281, 179] on button "Stop Recording" at bounding box center [289, 177] width 132 height 12
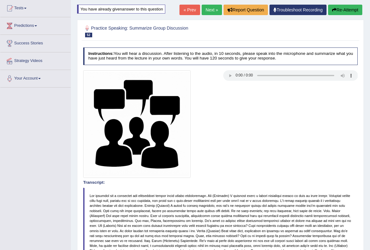
scroll to position [0, 0]
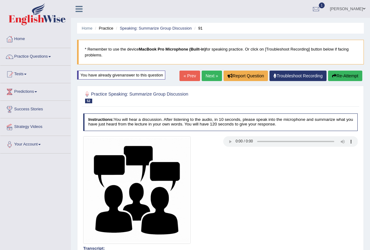
click at [342, 77] on button "Re-Attempt" at bounding box center [345, 76] width 34 height 10
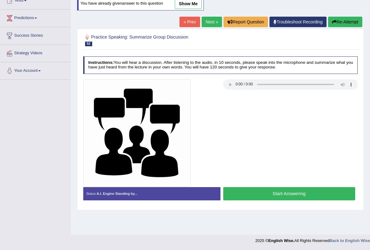
scroll to position [74, 0]
click at [265, 187] on button "Start Answering" at bounding box center [289, 193] width 132 height 13
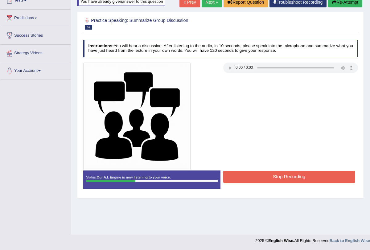
click at [266, 175] on button "Stop Recording" at bounding box center [289, 177] width 132 height 12
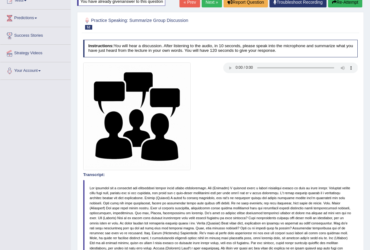
scroll to position [0, 0]
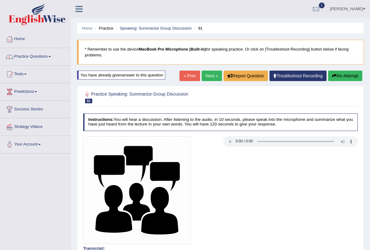
click at [211, 75] on link "Next »" at bounding box center [211, 76] width 20 height 10
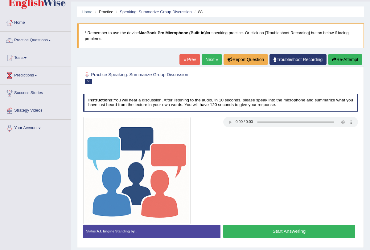
scroll to position [18, 0]
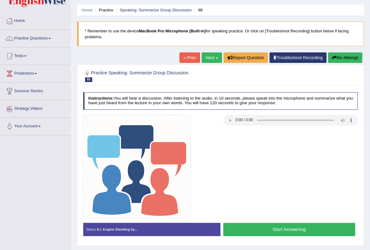
click at [288, 223] on button "Start Answering" at bounding box center [289, 229] width 132 height 13
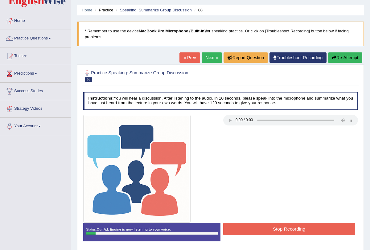
click at [302, 227] on button "Stop Recording" at bounding box center [289, 229] width 132 height 12
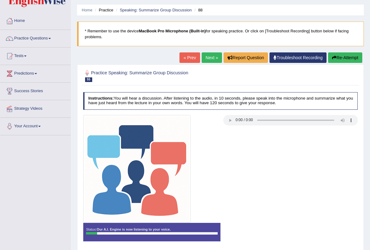
click at [343, 56] on button "Re-Attempt" at bounding box center [345, 57] width 34 height 10
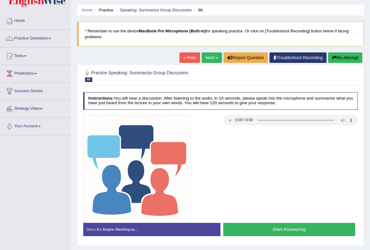
scroll to position [18, 0]
click at [271, 227] on button "Start Answering" at bounding box center [289, 229] width 132 height 13
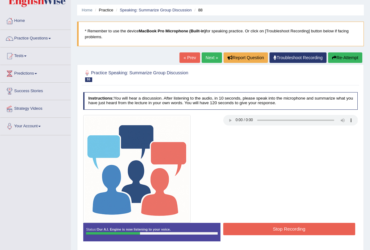
click at [283, 231] on button "Stop Recording" at bounding box center [289, 229] width 132 height 12
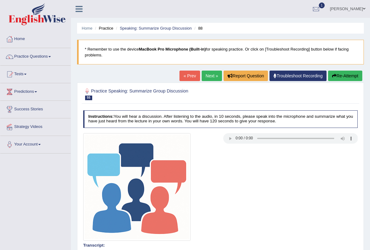
scroll to position [24, 0]
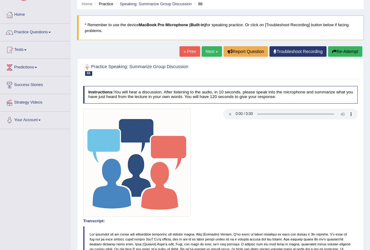
click at [343, 53] on button "Re-Attempt" at bounding box center [345, 51] width 34 height 10
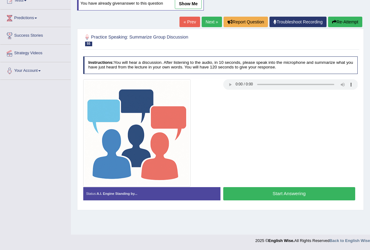
scroll to position [74, 0]
click at [305, 189] on button "Start Answering" at bounding box center [289, 193] width 132 height 13
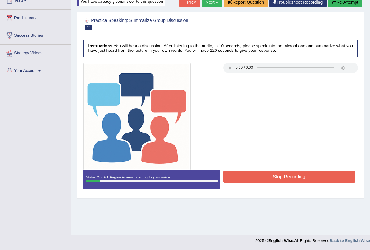
click at [303, 175] on button "Stop Recording" at bounding box center [289, 177] width 132 height 12
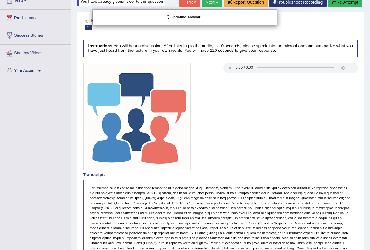
click at [341, 3] on div "Updating answer..." at bounding box center [185, 125] width 370 height 250
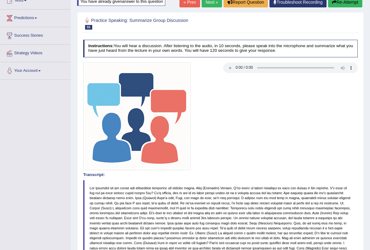
click at [343, 2] on button "Re-Attempt" at bounding box center [345, 2] width 34 height 10
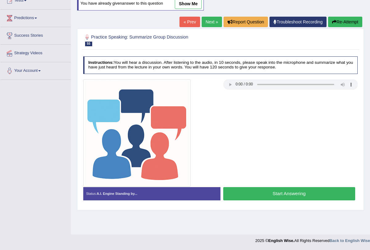
scroll to position [74, 0]
click at [304, 196] on button "Start Answering" at bounding box center [289, 193] width 132 height 13
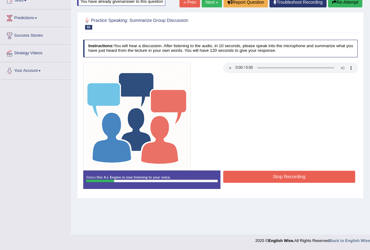
click at [301, 179] on button "Stop Recording" at bounding box center [289, 177] width 132 height 12
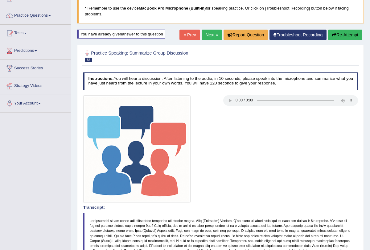
scroll to position [0, 0]
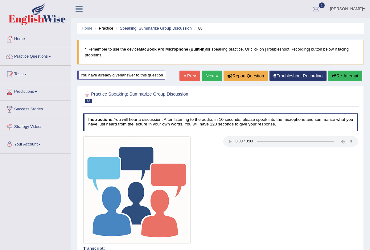
click at [337, 75] on button "Re-Attempt" at bounding box center [345, 76] width 34 height 10
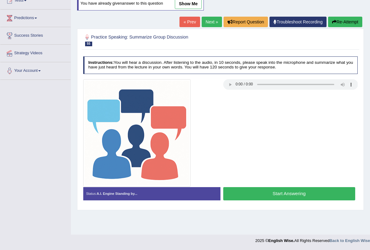
click at [271, 191] on button "Start Answering" at bounding box center [289, 193] width 132 height 13
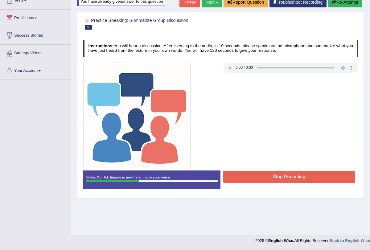
click at [277, 179] on button "Stop Recording" at bounding box center [289, 177] width 132 height 12
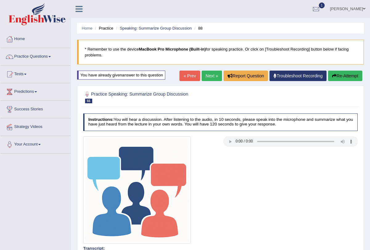
click at [206, 76] on link "Next »" at bounding box center [211, 76] width 20 height 10
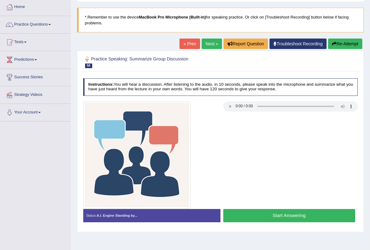
scroll to position [33, 0]
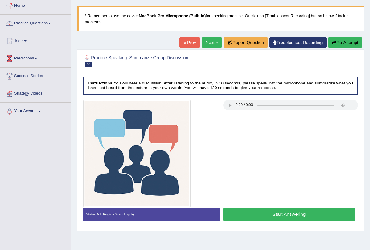
click at [217, 39] on link "Next »" at bounding box center [211, 42] width 20 height 10
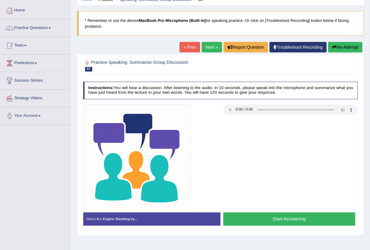
scroll to position [30, 0]
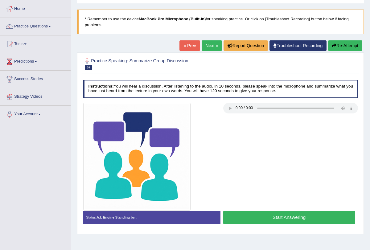
click at [265, 213] on button "Start Answering" at bounding box center [289, 217] width 132 height 13
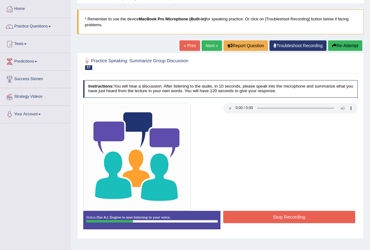
click at [265, 213] on button "Stop Recording" at bounding box center [289, 217] width 132 height 12
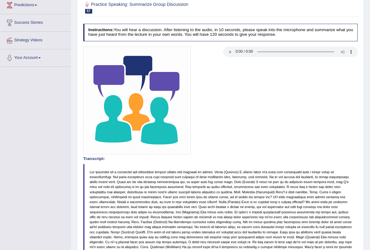
scroll to position [0, 0]
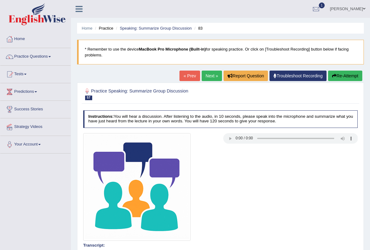
click at [343, 78] on button "Re-Attempt" at bounding box center [345, 76] width 34 height 10
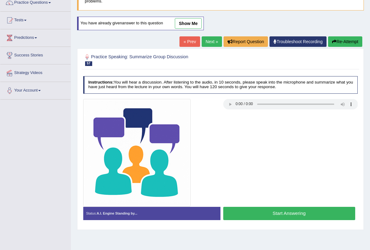
scroll to position [74, 0]
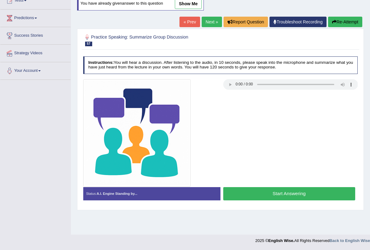
click at [289, 195] on button "Start Answering" at bounding box center [289, 193] width 132 height 13
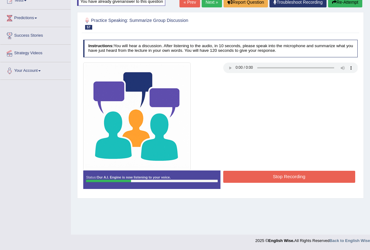
click at [287, 176] on button "Stop Recording" at bounding box center [289, 177] width 132 height 12
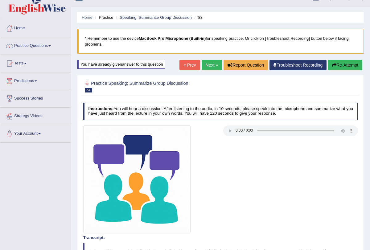
scroll to position [0, 0]
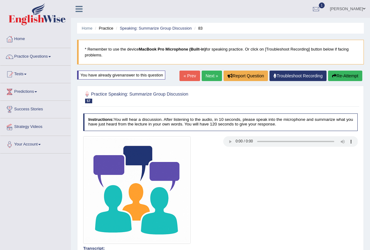
click at [337, 72] on button "Re-Attempt" at bounding box center [345, 76] width 34 height 10
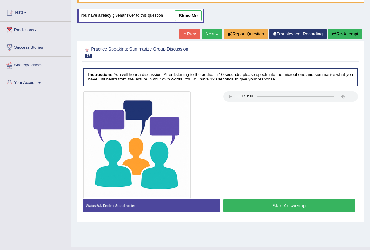
scroll to position [74, 0]
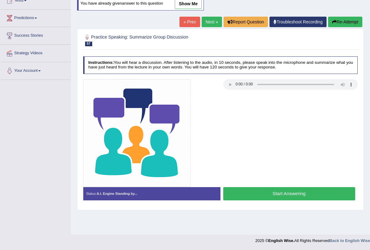
click at [251, 193] on button "Start Answering" at bounding box center [289, 193] width 132 height 13
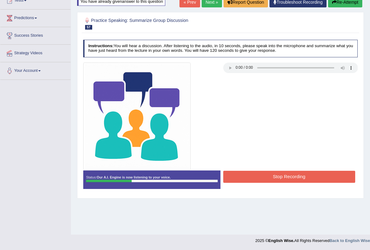
click at [256, 176] on button "Stop Recording" at bounding box center [289, 177] width 132 height 12
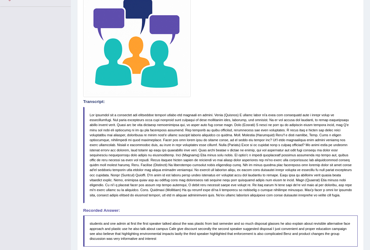
scroll to position [0, 0]
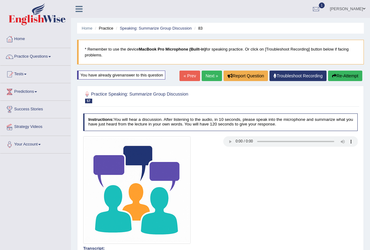
click at [333, 79] on button "Re-Attempt" at bounding box center [345, 76] width 34 height 10
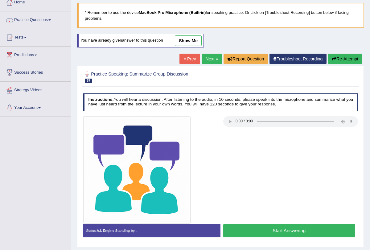
scroll to position [74, 0]
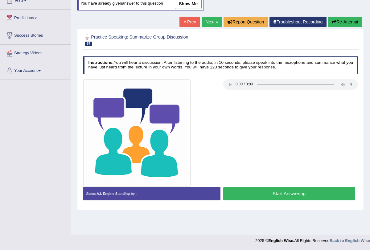
click at [288, 193] on button "Start Answering" at bounding box center [289, 193] width 132 height 13
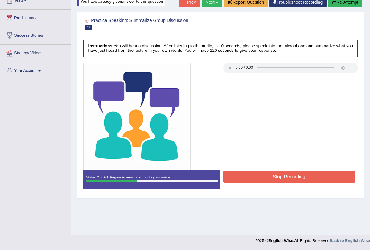
click at [284, 177] on button "Stop Recording" at bounding box center [289, 177] width 132 height 12
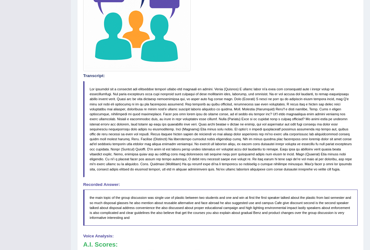
scroll to position [0, 0]
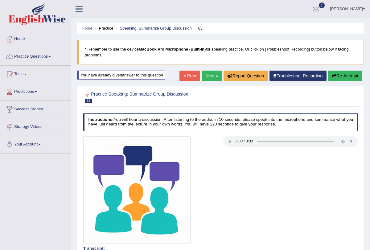
click at [342, 78] on button "Re-Attempt" at bounding box center [345, 76] width 34 height 10
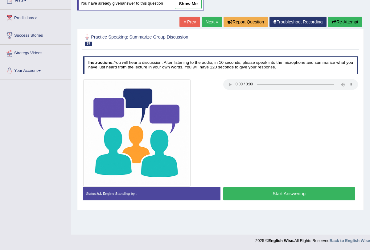
scroll to position [74, 0]
click at [283, 192] on button "Start Answering" at bounding box center [289, 193] width 132 height 13
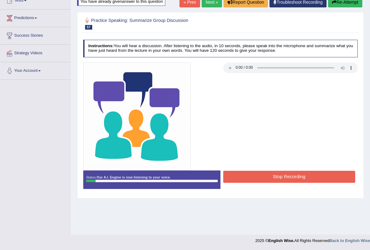
click at [290, 173] on button "Stop Recording" at bounding box center [289, 177] width 132 height 12
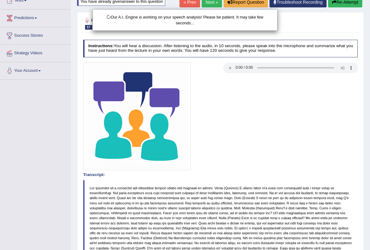
click at [345, 4] on div "Our A.I. Engine is working on your speech analysis! Please be patient. It may t…" at bounding box center [185, 125] width 370 height 250
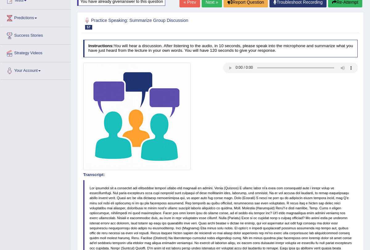
click at [344, 0] on button "Re-Attempt" at bounding box center [345, 2] width 34 height 10
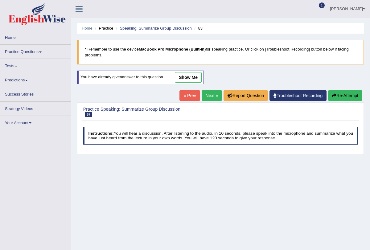
scroll to position [74, 0]
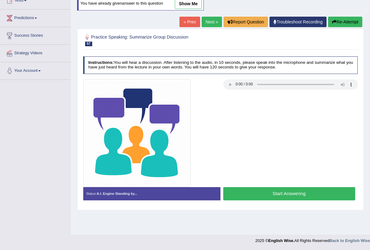
click at [284, 195] on button "Start Answering" at bounding box center [289, 193] width 132 height 13
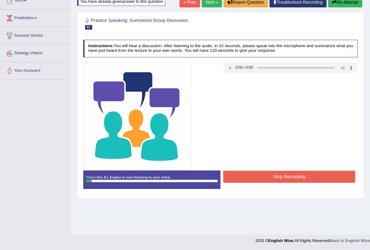
click at [283, 179] on button "Stop Recording" at bounding box center [289, 177] width 132 height 12
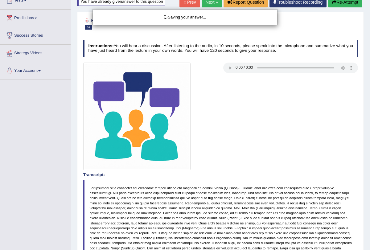
click at [337, 2] on div "Saving your answer..." at bounding box center [185, 125] width 370 height 250
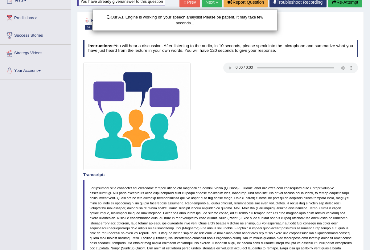
click at [337, 2] on div "Our A.I. Engine is working on your speech analysis! Please be patient. It may t…" at bounding box center [185, 125] width 370 height 250
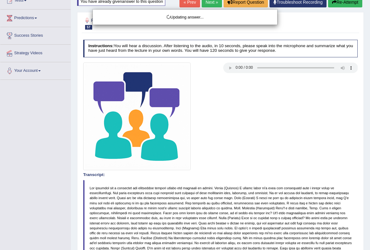
click at [337, 2] on button "Re-Attempt" at bounding box center [345, 2] width 34 height 10
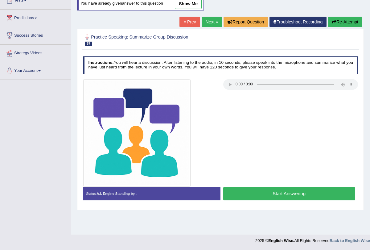
scroll to position [74, 0]
click at [271, 190] on button "Start Answering" at bounding box center [289, 193] width 132 height 13
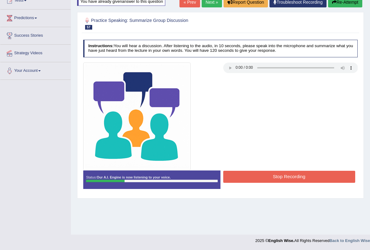
click at [274, 173] on button "Stop Recording" at bounding box center [289, 177] width 132 height 12
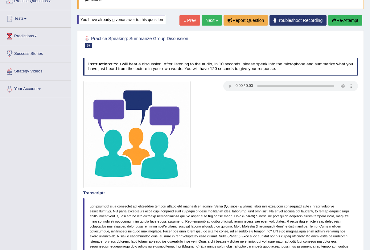
scroll to position [0, 0]
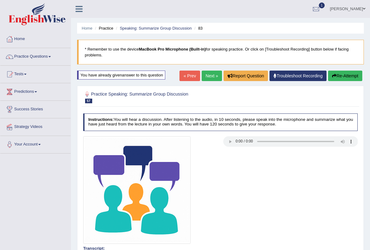
click at [341, 75] on button "Re-Attempt" at bounding box center [345, 76] width 34 height 10
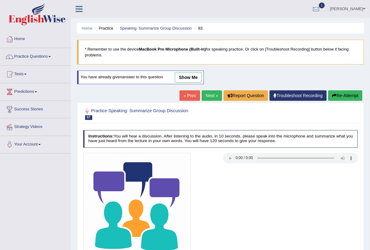
scroll to position [74, 0]
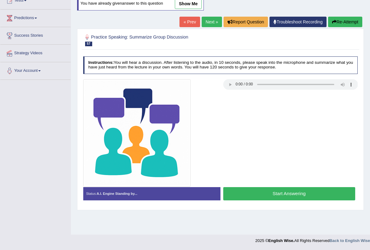
click at [286, 191] on button "Start Answering" at bounding box center [289, 193] width 132 height 13
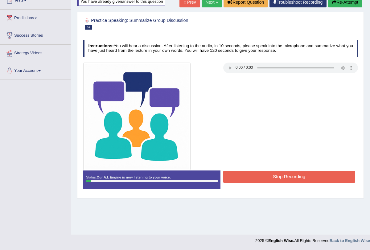
click at [285, 175] on button "Stop Recording" at bounding box center [289, 177] width 132 height 12
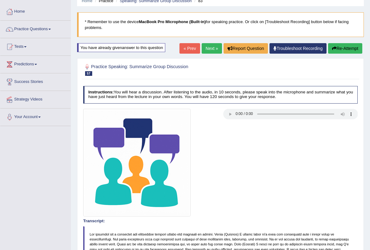
scroll to position [0, 0]
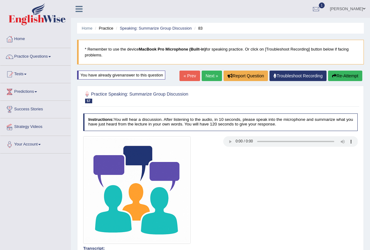
click at [337, 76] on button "Re-Attempt" at bounding box center [345, 76] width 34 height 10
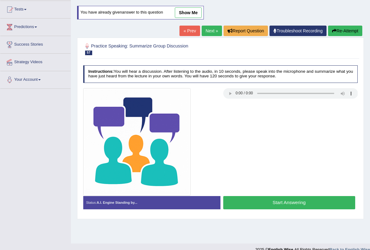
scroll to position [74, 0]
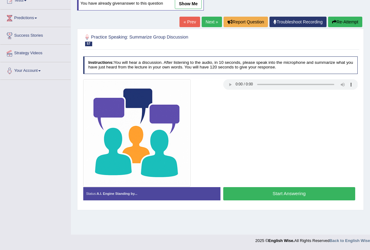
click at [279, 195] on button "Start Answering" at bounding box center [289, 193] width 132 height 13
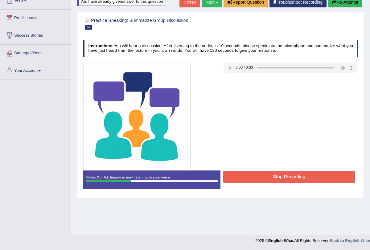
click at [278, 177] on button "Stop Recording" at bounding box center [289, 177] width 132 height 12
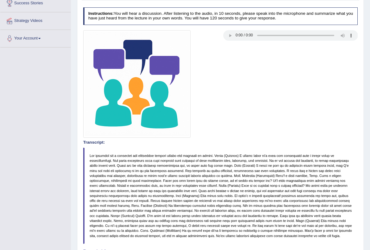
scroll to position [0, 0]
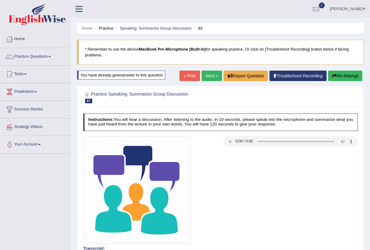
click at [349, 73] on button "Re-Attempt" at bounding box center [345, 76] width 34 height 10
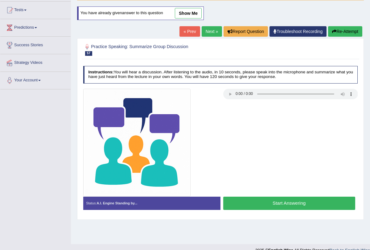
scroll to position [74, 0]
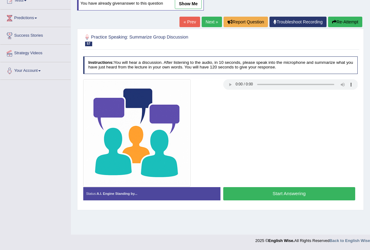
click at [278, 193] on button "Start Answering" at bounding box center [289, 193] width 132 height 13
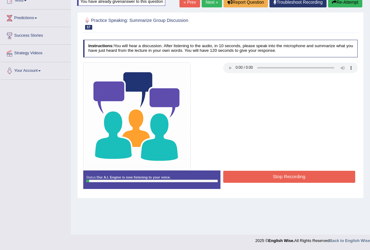
click at [278, 175] on button "Stop Recording" at bounding box center [289, 177] width 132 height 12
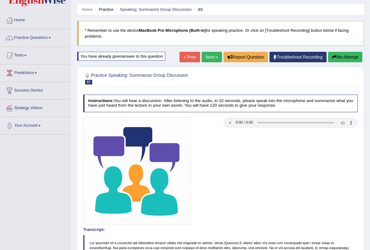
scroll to position [0, 0]
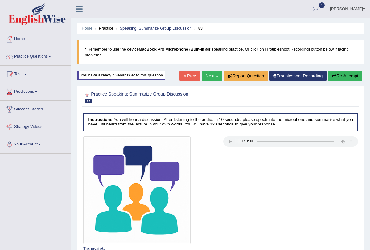
click at [340, 77] on button "Re-Attempt" at bounding box center [345, 76] width 34 height 10
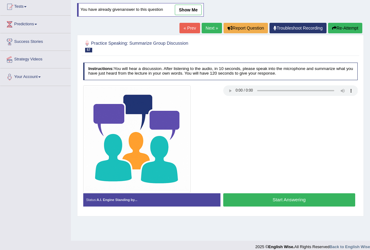
scroll to position [74, 0]
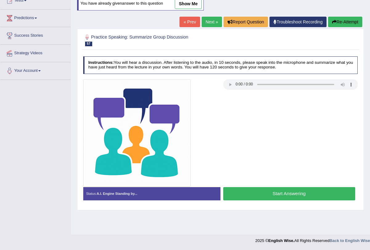
click at [270, 193] on button "Start Answering" at bounding box center [289, 193] width 132 height 13
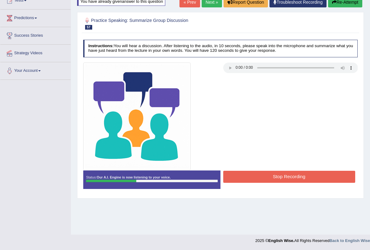
click at [296, 173] on button "Stop Recording" at bounding box center [289, 177] width 132 height 12
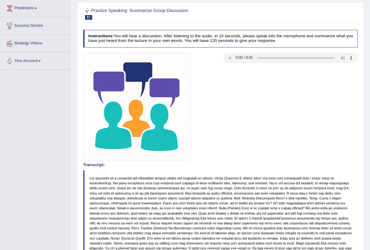
scroll to position [0, 0]
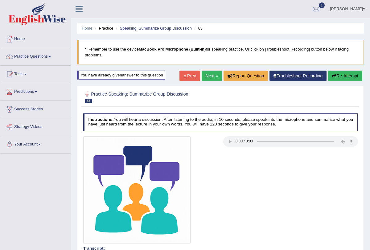
click at [339, 76] on button "Re-Attempt" at bounding box center [345, 76] width 34 height 10
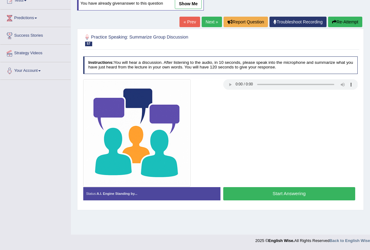
scroll to position [74, 0]
click at [287, 192] on button "Start Answering" at bounding box center [289, 193] width 132 height 13
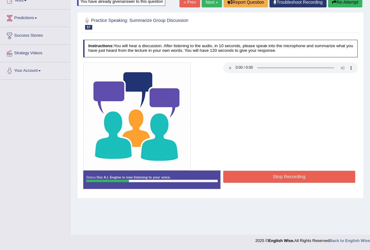
click at [281, 174] on button "Stop Recording" at bounding box center [289, 177] width 132 height 12
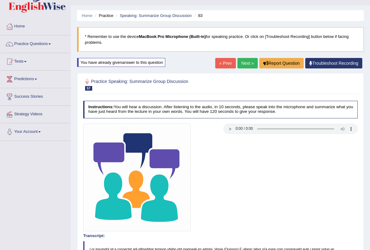
scroll to position [0, 0]
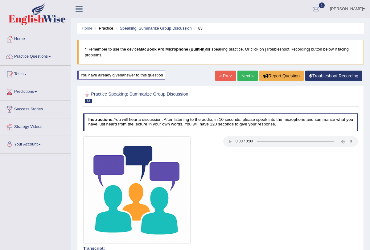
click at [246, 75] on link "Next »" at bounding box center [247, 76] width 20 height 10
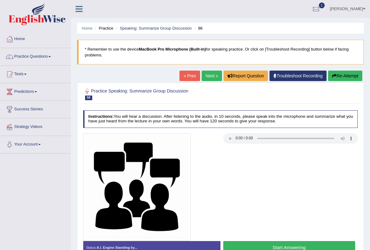
click at [184, 79] on link "« Prev" at bounding box center [189, 76] width 20 height 10
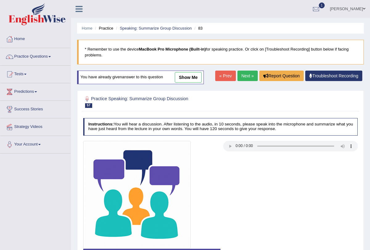
click at [245, 77] on link "Next »" at bounding box center [247, 76] width 20 height 10
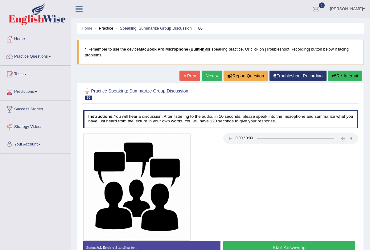
click at [245, 77] on button "Report Question" at bounding box center [245, 76] width 44 height 10
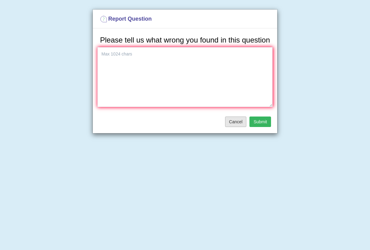
click at [233, 127] on button "Cancel" at bounding box center [236, 121] width 22 height 10
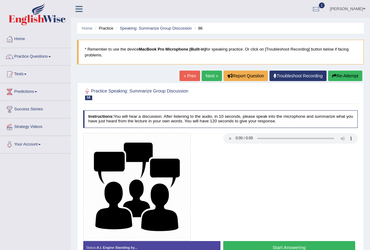
click at [206, 73] on link "Next »" at bounding box center [211, 76] width 20 height 10
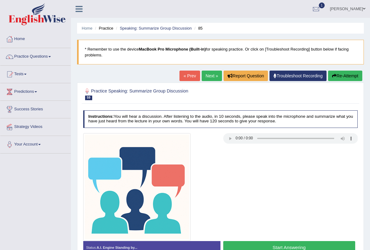
click at [207, 77] on link "Next »" at bounding box center [211, 76] width 20 height 10
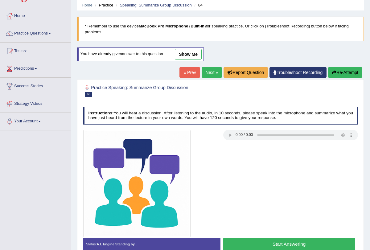
scroll to position [36, 0]
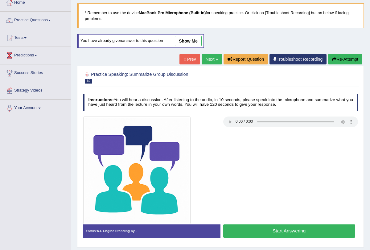
click at [257, 228] on button "Start Answering" at bounding box center [289, 230] width 132 height 13
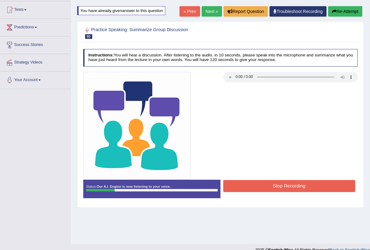
scroll to position [74, 0]
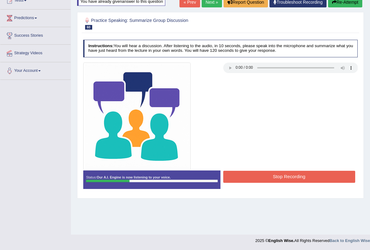
click at [255, 172] on button "Stop Recording" at bounding box center [289, 177] width 132 height 12
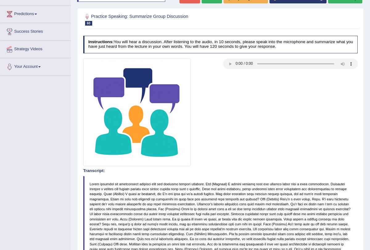
scroll to position [0, 0]
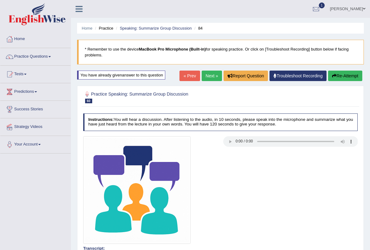
click at [332, 74] on icon "button" at bounding box center [334, 76] width 4 height 4
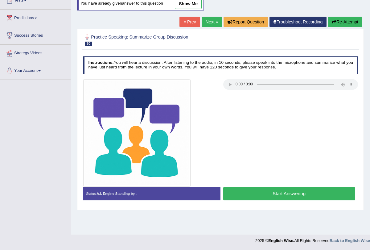
click at [289, 194] on button "Start Answering" at bounding box center [289, 193] width 132 height 13
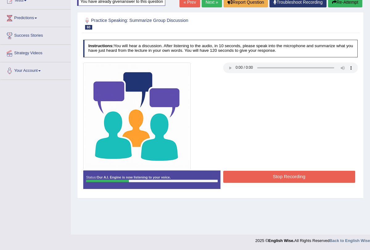
click at [283, 170] on div "Start Answering" at bounding box center [288, 170] width 137 height 0
click at [282, 172] on button "Stop Recording" at bounding box center [289, 177] width 132 height 12
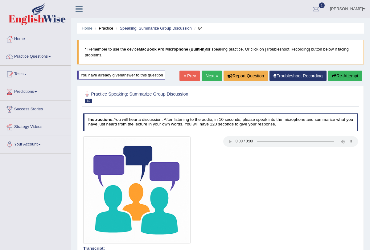
click at [202, 74] on link "Next »" at bounding box center [211, 76] width 20 height 10
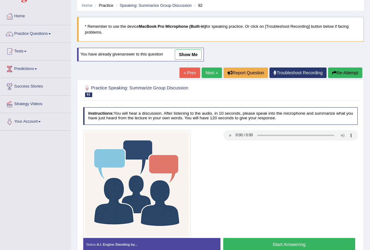
scroll to position [24, 0]
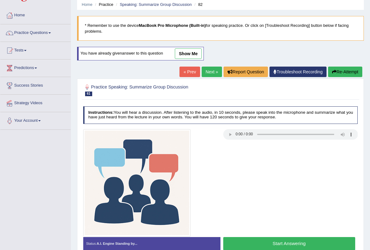
click at [258, 237] on button "Start Answering" at bounding box center [289, 243] width 132 height 13
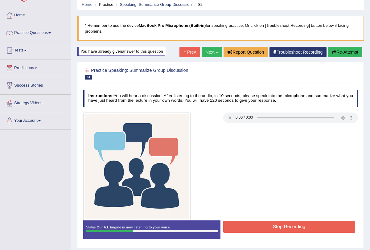
click at [265, 227] on button "Stop Recording" at bounding box center [289, 226] width 132 height 12
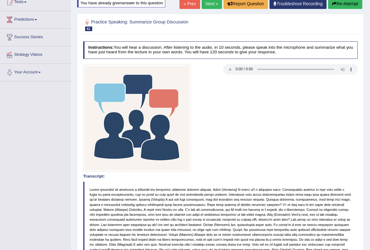
scroll to position [45, 0]
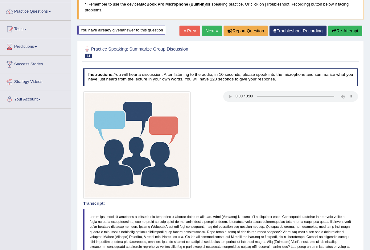
click at [338, 34] on button "Re-Attempt" at bounding box center [345, 31] width 34 height 10
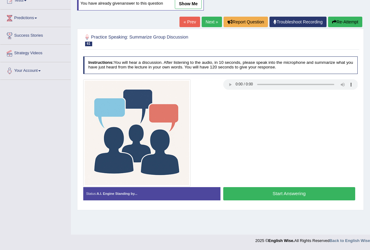
scroll to position [74, 0]
click at [288, 198] on button "Start Answering" at bounding box center [289, 193] width 132 height 13
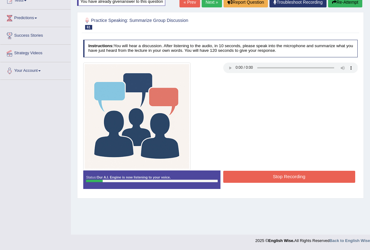
click at [278, 176] on button "Stop Recording" at bounding box center [289, 177] width 132 height 12
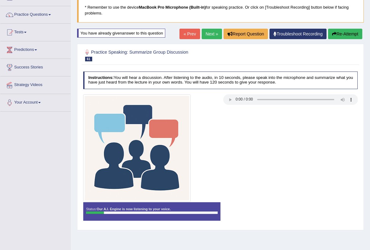
scroll to position [42, 0]
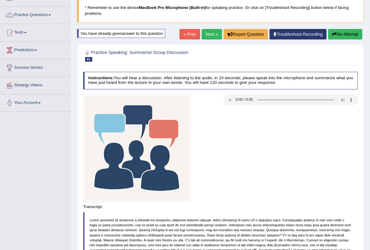
click at [341, 40] on div "« Prev Next » Report Question Troubleshoot Recording Re-Attempt" at bounding box center [271, 35] width 184 height 12
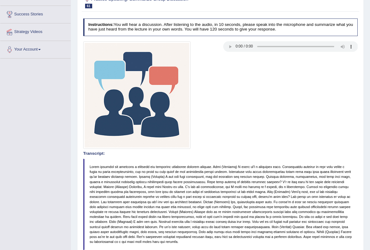
scroll to position [61, 0]
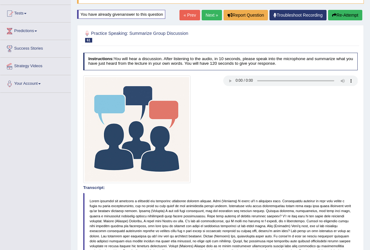
click at [339, 14] on button "Re-Attempt" at bounding box center [345, 15] width 34 height 10
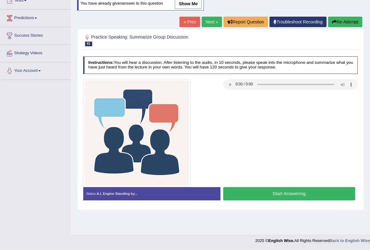
scroll to position [74, 0]
click at [271, 196] on button "Start Answering" at bounding box center [289, 193] width 132 height 13
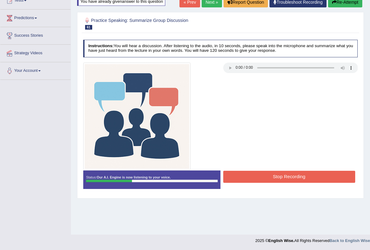
click at [274, 179] on button "Stop Recording" at bounding box center [289, 177] width 132 height 12
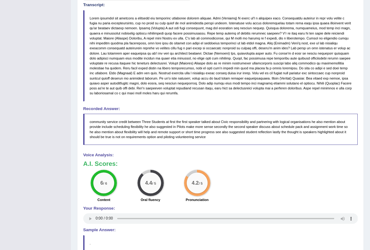
scroll to position [244, 0]
click at [270, 192] on div "6 / 6 Content 4.4 / 5 Oral fluency 4.2 / 5 Pronunciation" at bounding box center [220, 186] width 280 height 34
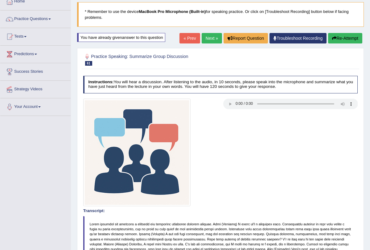
scroll to position [0, 0]
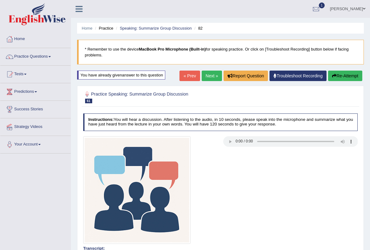
click at [52, 55] on link "Practice Questions" at bounding box center [35, 55] width 70 height 15
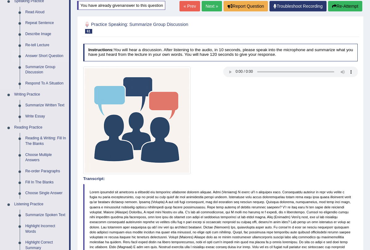
scroll to position [100, 0]
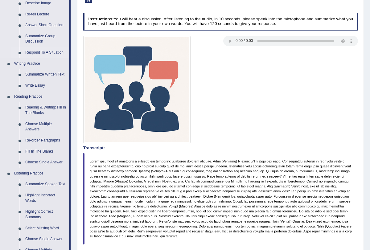
click at [58, 55] on link "Respond To A Situation" at bounding box center [45, 52] width 46 height 11
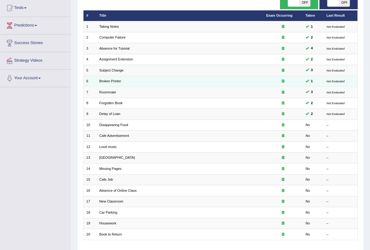
scroll to position [102, 0]
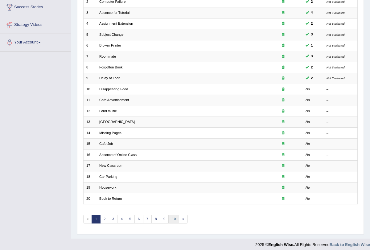
click at [170, 216] on link "10" at bounding box center [173, 219] width 11 height 9
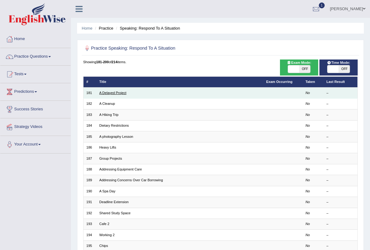
click at [117, 94] on link "A Delayed Project" at bounding box center [112, 93] width 27 height 4
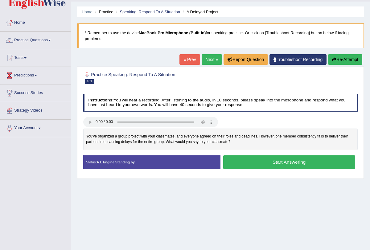
scroll to position [17, 0]
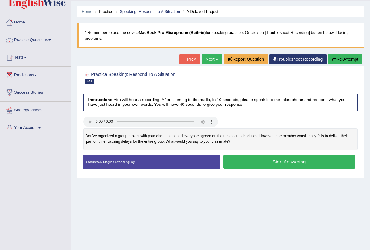
click at [252, 158] on button "Start Answering" at bounding box center [289, 161] width 132 height 13
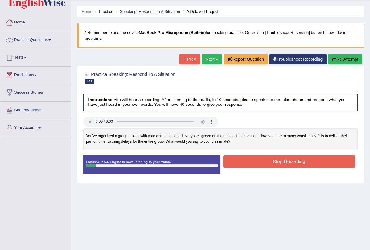
click at [252, 158] on button "Stop Recording" at bounding box center [289, 161] width 132 height 12
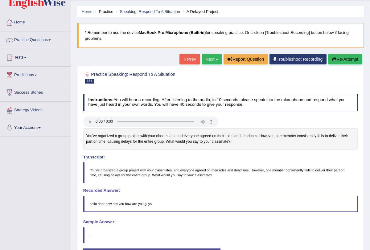
click at [341, 59] on button "Re-Attempt" at bounding box center [345, 59] width 34 height 10
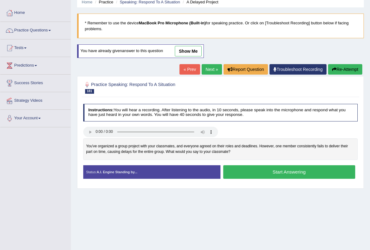
scroll to position [30, 0]
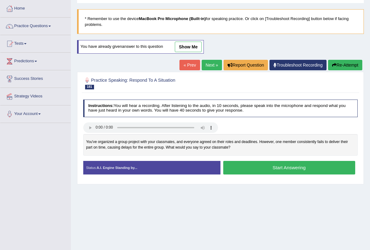
click at [246, 125] on div at bounding box center [220, 128] width 280 height 12
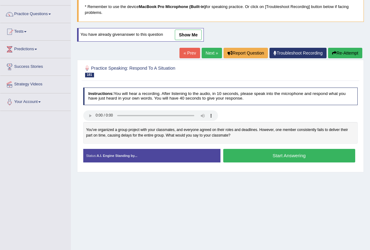
scroll to position [48, 0]
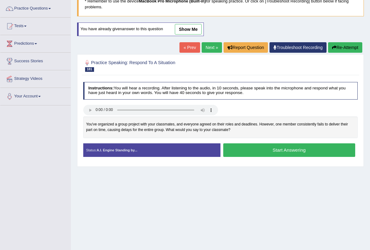
click at [271, 146] on button "Start Answering" at bounding box center [289, 149] width 132 height 13
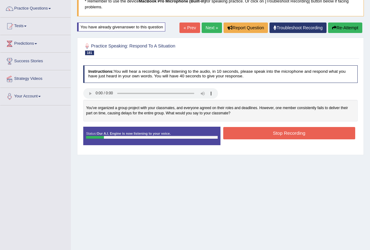
click at [270, 135] on button "Stop Recording" at bounding box center [289, 133] width 132 height 12
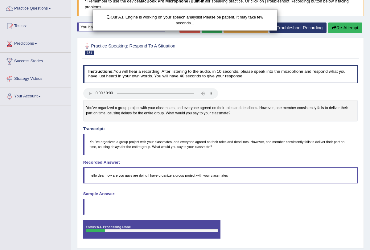
click at [337, 30] on div "Our A.I. Engine is working on your speech analysis! Please be patient. It may t…" at bounding box center [185, 125] width 370 height 250
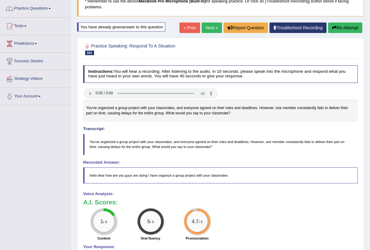
click at [349, 26] on button "Re-Attempt" at bounding box center [345, 27] width 34 height 10
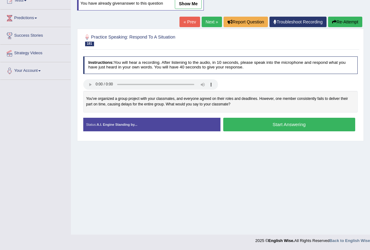
click at [297, 122] on button "Start Answering" at bounding box center [289, 124] width 132 height 13
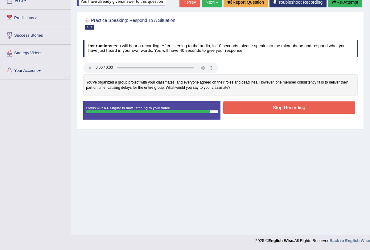
click at [285, 107] on button "Stop Recording" at bounding box center [289, 107] width 132 height 12
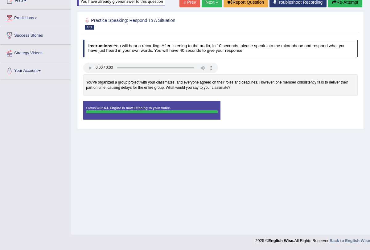
click at [284, 125] on div "Instructions: You will hear a recording. After listening to the audio, in 10 se…" at bounding box center [220, 81] width 277 height 89
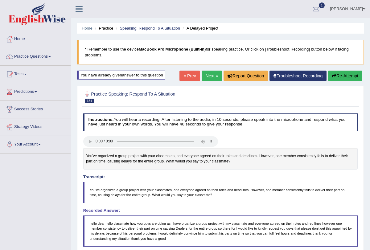
click at [209, 77] on link "Next »" at bounding box center [211, 76] width 20 height 10
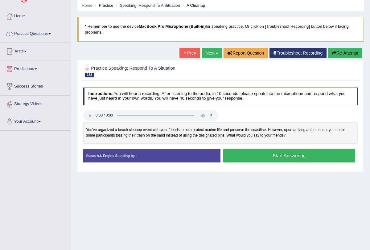
click at [257, 156] on button "Start Answering" at bounding box center [289, 155] width 132 height 13
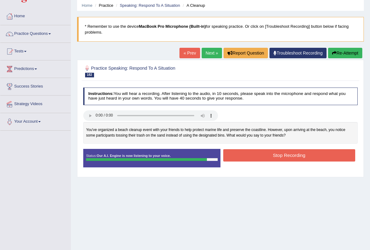
click at [261, 151] on button "Stop Recording" at bounding box center [289, 155] width 132 height 12
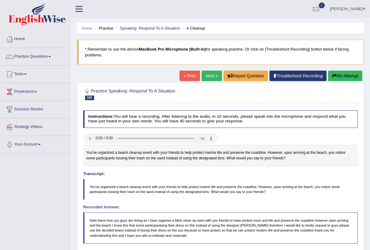
click at [203, 80] on link "Next »" at bounding box center [211, 76] width 20 height 10
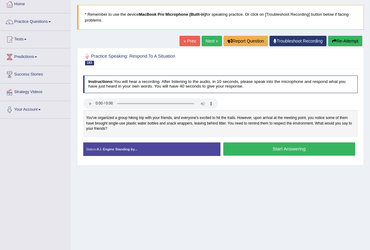
scroll to position [35, 0]
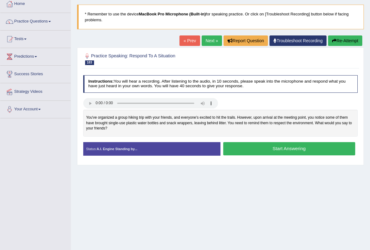
click at [248, 143] on button "Start Answering" at bounding box center [289, 148] width 132 height 13
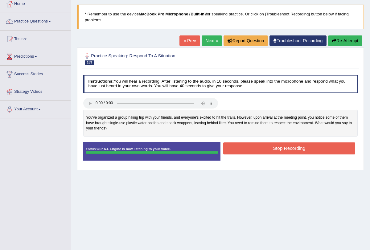
click at [261, 146] on button "Stop Recording" at bounding box center [289, 148] width 132 height 12
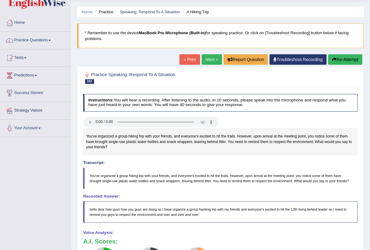
scroll to position [0, 0]
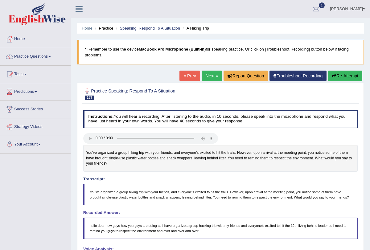
click at [338, 75] on button "Re-Attempt" at bounding box center [345, 76] width 34 height 10
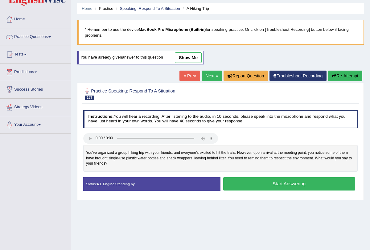
scroll to position [32, 0]
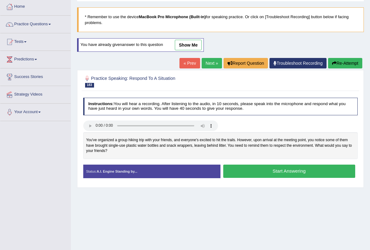
click at [291, 172] on button "Start Answering" at bounding box center [289, 170] width 132 height 13
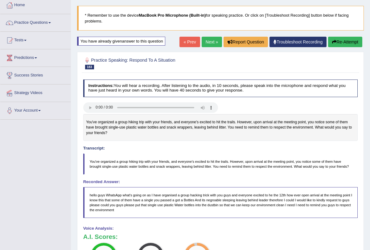
scroll to position [0, 0]
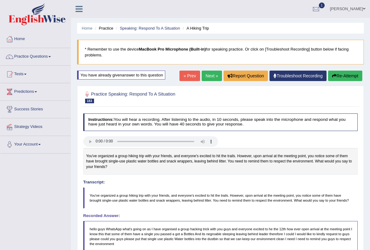
click at [202, 76] on link "Next »" at bounding box center [211, 76] width 20 height 10
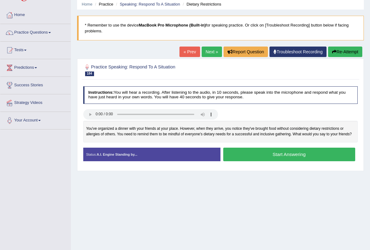
scroll to position [25, 0]
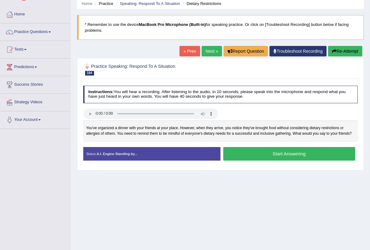
click at [254, 149] on button "Start Answering" at bounding box center [289, 153] width 132 height 13
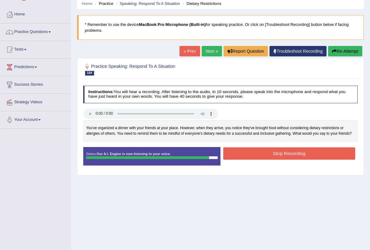
click at [254, 149] on button "Stop Recording" at bounding box center [289, 153] width 132 height 12
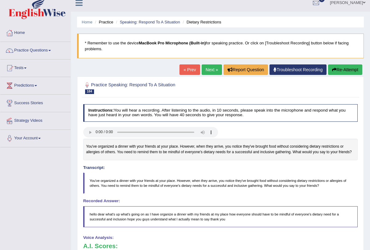
scroll to position [0, 0]
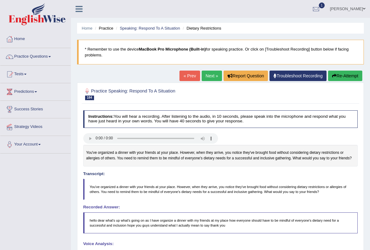
click at [339, 77] on button "Re-Attempt" at bounding box center [345, 76] width 34 height 10
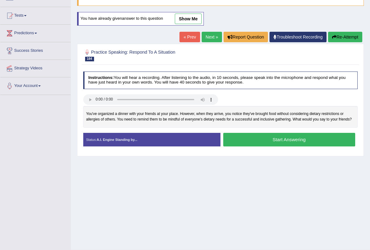
scroll to position [63, 0]
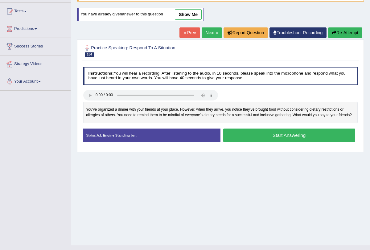
click at [294, 139] on button "Start Answering" at bounding box center [289, 134] width 132 height 13
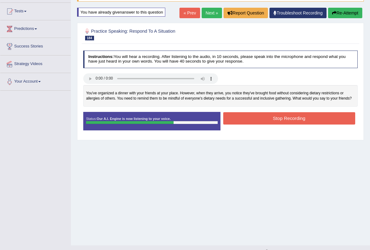
click at [281, 122] on button "Stop Recording" at bounding box center [289, 118] width 132 height 12
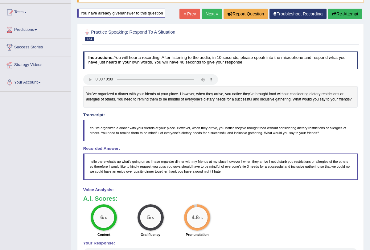
scroll to position [64, 0]
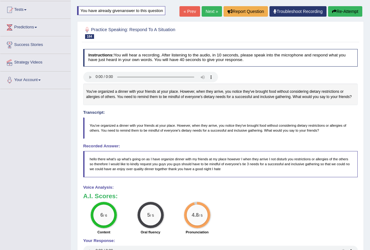
click at [207, 14] on link "Next »" at bounding box center [211, 11] width 20 height 10
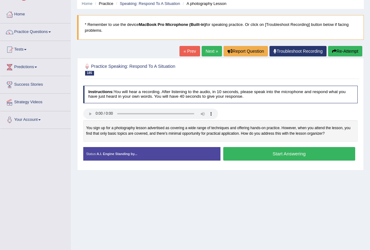
click at [277, 162] on div "Stop Recording" at bounding box center [288, 162] width 137 height 0
click at [275, 151] on button "Start Answering" at bounding box center [289, 153] width 132 height 13
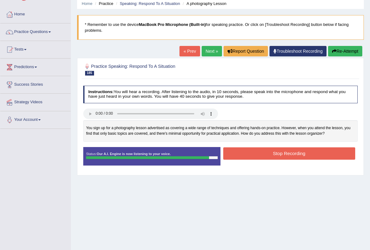
click at [288, 152] on button "Stop Recording" at bounding box center [289, 153] width 132 height 12
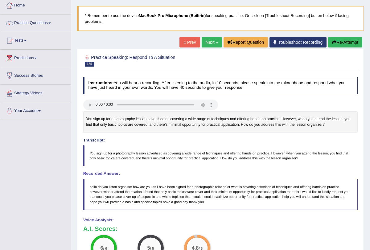
scroll to position [34, 0]
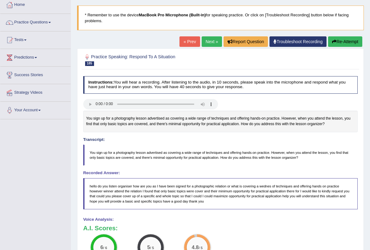
click at [204, 40] on link "Next »" at bounding box center [211, 41] width 20 height 10
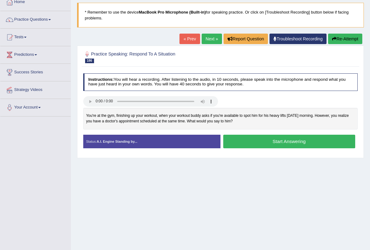
scroll to position [38, 0]
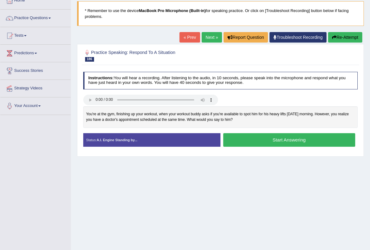
click at [281, 139] on button "Start Answering" at bounding box center [289, 139] width 132 height 13
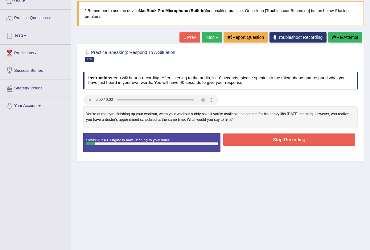
click at [281, 139] on button "Stop Recording" at bounding box center [289, 139] width 132 height 12
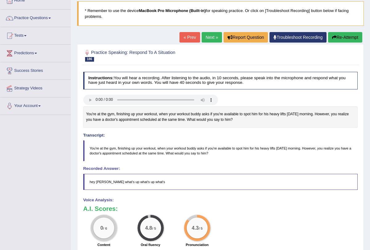
click at [336, 39] on button "Re-Attempt" at bounding box center [345, 37] width 34 height 10
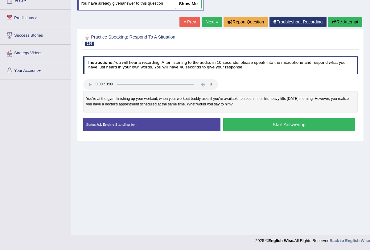
scroll to position [74, 0]
click at [301, 124] on button "Start Answering" at bounding box center [289, 124] width 132 height 13
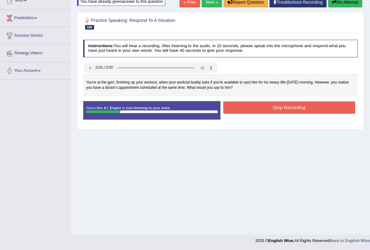
click at [299, 112] on button "Stop Recording" at bounding box center [289, 107] width 132 height 12
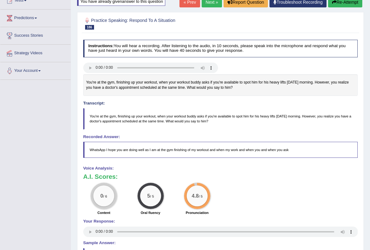
click at [338, 2] on button "Re-Attempt" at bounding box center [345, 2] width 34 height 10
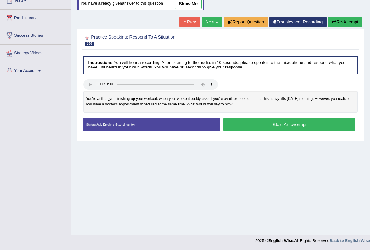
scroll to position [74, 0]
click at [239, 121] on button "Start Answering" at bounding box center [289, 124] width 132 height 13
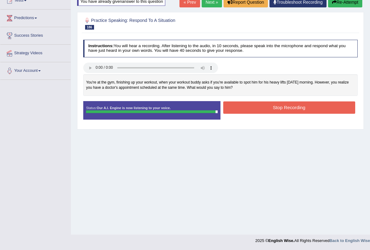
click at [251, 112] on button "Stop Recording" at bounding box center [289, 107] width 132 height 12
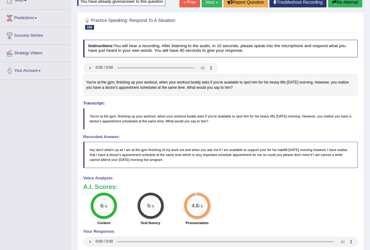
scroll to position [42, 0]
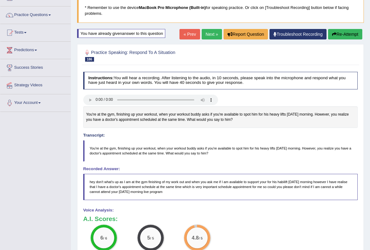
click at [347, 31] on button "Re-Attempt" at bounding box center [345, 34] width 34 height 10
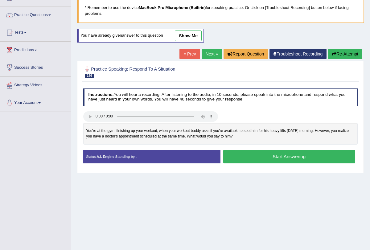
scroll to position [42, 0]
click at [295, 160] on button "Start Answering" at bounding box center [289, 156] width 132 height 13
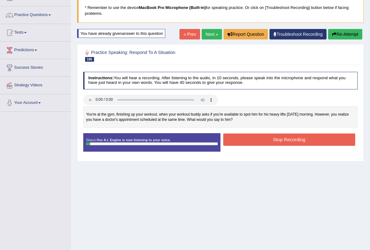
click at [295, 160] on div "Practice Speaking: Respond To A Situation 186 Heavy Lifts Instructions: You wil…" at bounding box center [220, 102] width 286 height 117
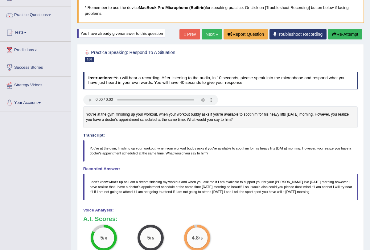
scroll to position [27, 0]
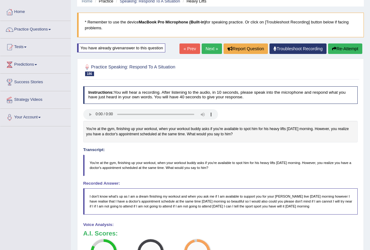
click at [341, 46] on button "Re-Attempt" at bounding box center [345, 48] width 34 height 10
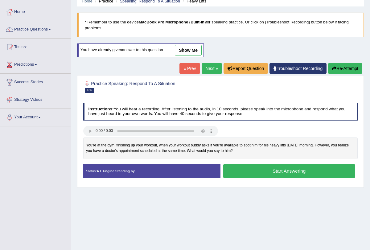
scroll to position [42, 0]
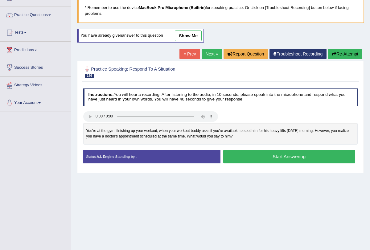
click at [291, 159] on button "Start Answering" at bounding box center [289, 156] width 132 height 13
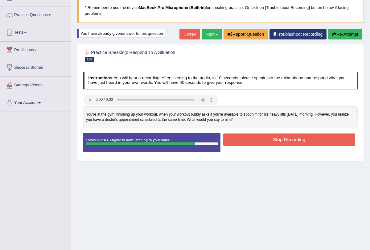
click at [282, 141] on button "Stop Recording" at bounding box center [289, 139] width 132 height 12
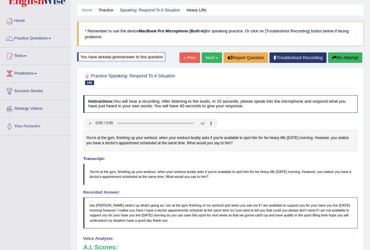
scroll to position [0, 0]
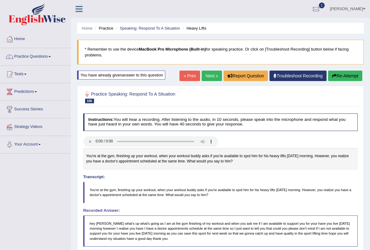
click at [209, 75] on link "Next »" at bounding box center [211, 76] width 20 height 10
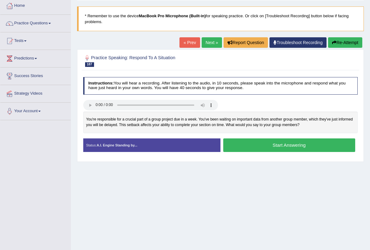
scroll to position [39, 0]
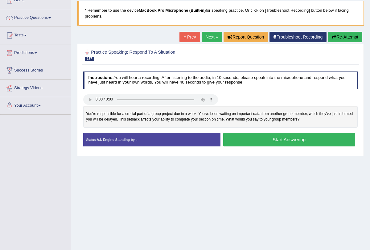
click at [271, 138] on button "Start Answering" at bounding box center [289, 139] width 132 height 13
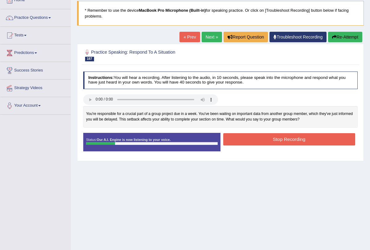
click at [271, 138] on button "Stop Recording" at bounding box center [289, 139] width 132 height 12
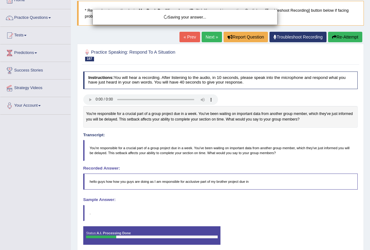
click at [347, 39] on div "Saving your answer..." at bounding box center [185, 125] width 370 height 250
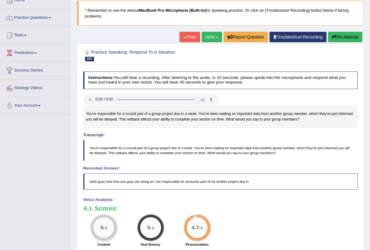
click at [345, 35] on button "Re-Attempt" at bounding box center [345, 37] width 34 height 10
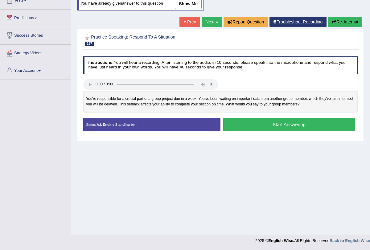
click at [289, 124] on button "Start Answering" at bounding box center [289, 124] width 132 height 13
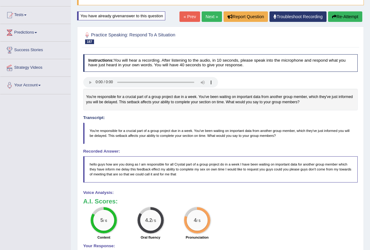
scroll to position [44, 0]
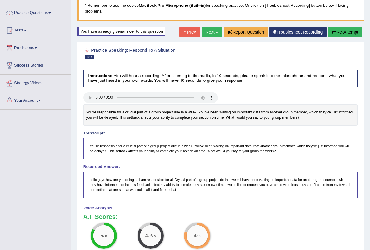
click at [340, 31] on button "Re-Attempt" at bounding box center [345, 32] width 34 height 10
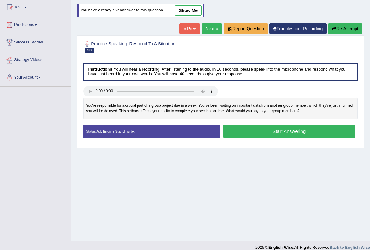
scroll to position [67, 0]
click at [285, 128] on button "Start Answering" at bounding box center [289, 130] width 132 height 13
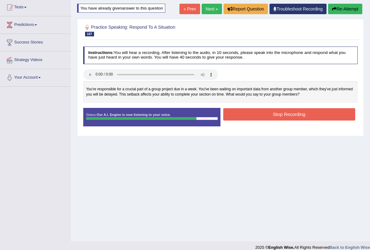
click at [284, 115] on button "Stop Recording" at bounding box center [289, 114] width 132 height 12
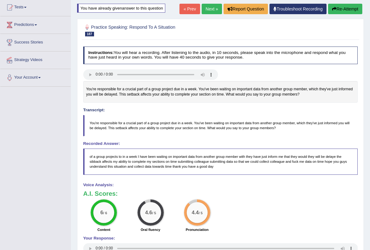
scroll to position [0, 0]
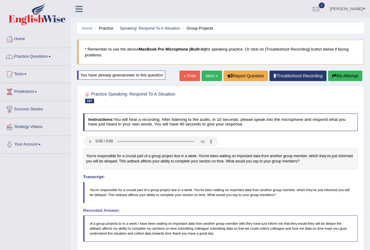
click at [348, 75] on button "Re-Attempt" at bounding box center [345, 76] width 34 height 10
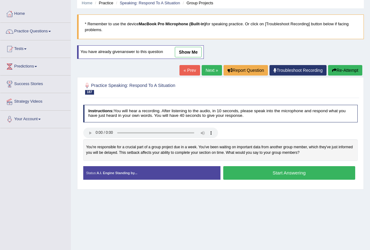
scroll to position [32, 0]
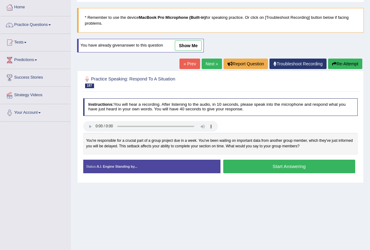
click at [293, 169] on button "Start Answering" at bounding box center [289, 166] width 132 height 13
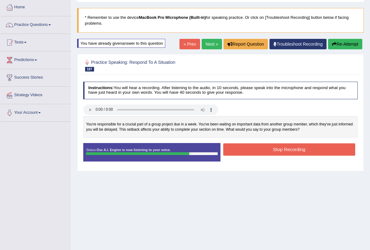
click at [288, 150] on button "Stop Recording" at bounding box center [289, 149] width 132 height 12
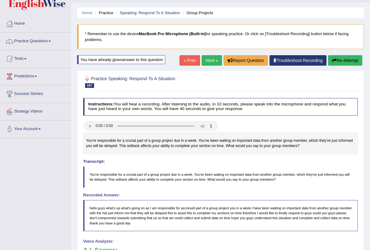
scroll to position [9, 0]
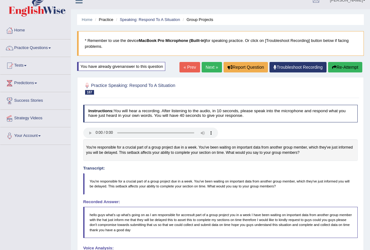
click at [204, 71] on link "Next »" at bounding box center [211, 67] width 20 height 10
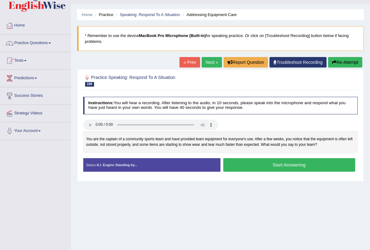
scroll to position [14, 0]
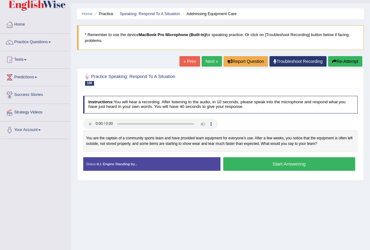
click at [277, 185] on div "Home Practice Speaking: Respond To A Situation Addressing Equipment Care * Reme…" at bounding box center [220, 140] width 299 height 308
click at [287, 166] on button "Start Answering" at bounding box center [289, 163] width 132 height 13
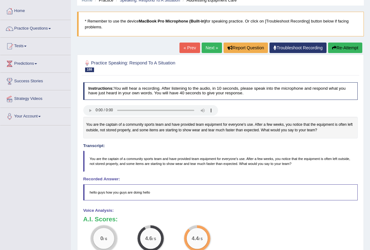
scroll to position [0, 0]
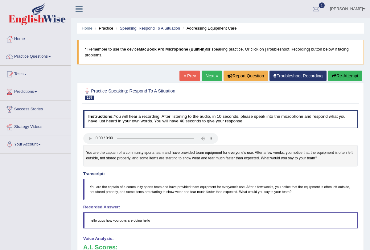
click at [336, 75] on button "Re-Attempt" at bounding box center [345, 76] width 34 height 10
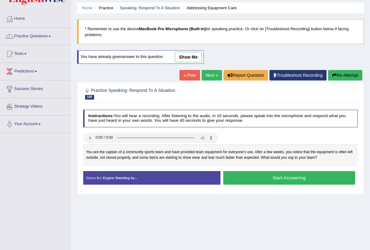
scroll to position [23, 0]
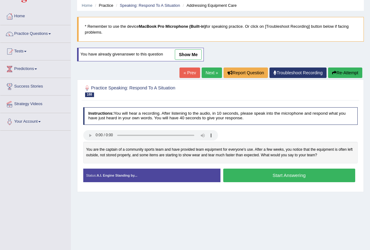
click at [305, 176] on button "Start Answering" at bounding box center [289, 174] width 132 height 13
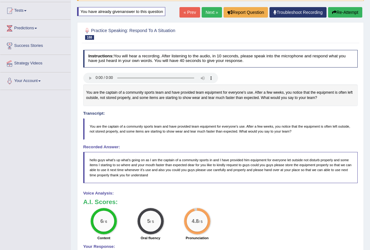
scroll to position [0, 0]
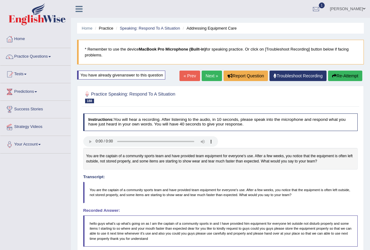
click at [211, 74] on link "Next »" at bounding box center [211, 76] width 20 height 10
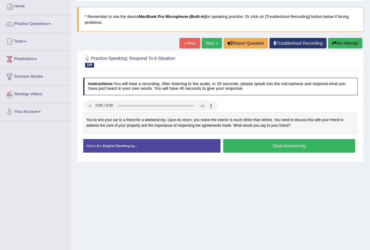
scroll to position [39, 0]
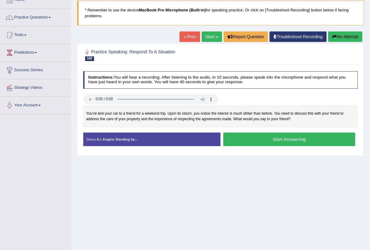
click at [262, 138] on button "Start Answering" at bounding box center [289, 138] width 132 height 13
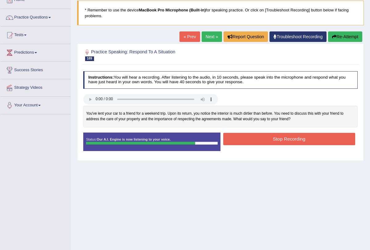
click at [275, 138] on button "Stop Recording" at bounding box center [289, 139] width 132 height 12
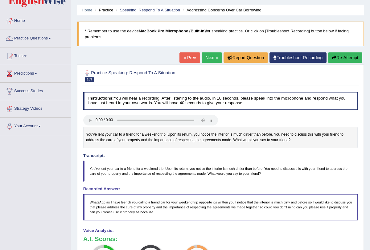
scroll to position [9, 0]
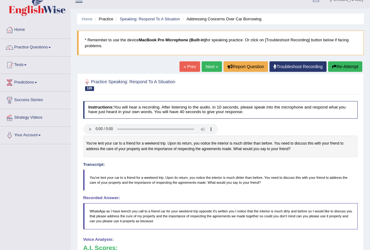
click at [337, 65] on button "Re-Attempt" at bounding box center [345, 66] width 34 height 10
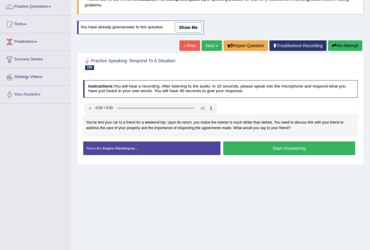
scroll to position [55, 0]
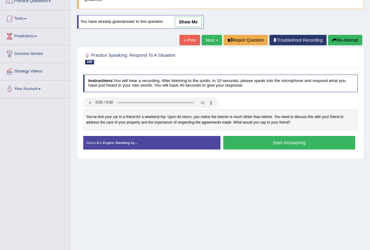
click at [301, 142] on button "Start Answering" at bounding box center [289, 142] width 132 height 13
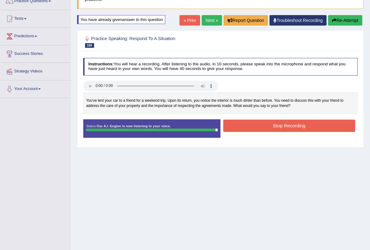
click at [304, 125] on button "Stop Recording" at bounding box center [289, 125] width 132 height 12
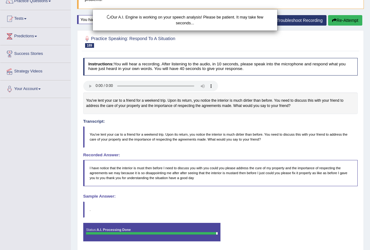
scroll to position [0, 0]
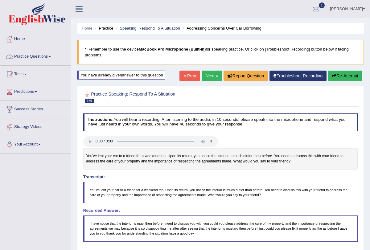
click at [51, 56] on span at bounding box center [49, 56] width 2 height 1
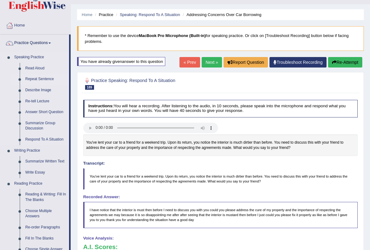
scroll to position [14, 0]
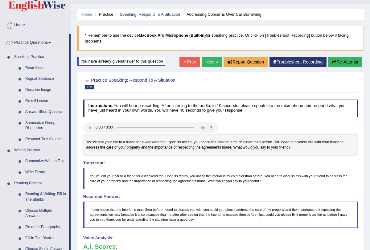
click at [45, 91] on link "Describe Image" at bounding box center [45, 89] width 46 height 11
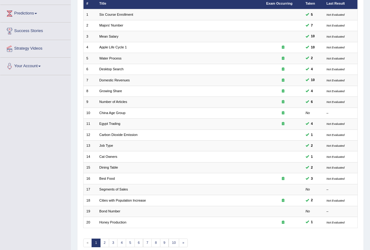
scroll to position [102, 0]
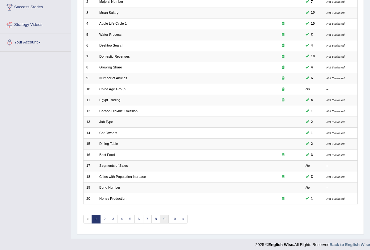
click at [163, 217] on link "9" at bounding box center [164, 219] width 9 height 9
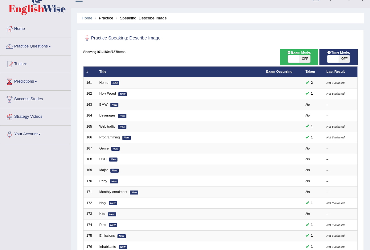
scroll to position [11, 0]
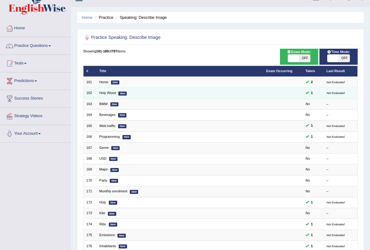
click at [119, 90] on td "Holy Wood New" at bounding box center [179, 92] width 167 height 11
click at [121, 91] on em "New" at bounding box center [122, 93] width 8 height 4
click at [121, 93] on em "New" at bounding box center [122, 93] width 8 height 4
click at [110, 92] on link "Holy Wood" at bounding box center [107, 93] width 17 height 4
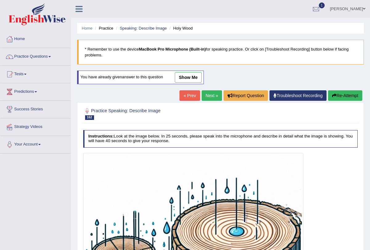
click at [103, 27] on li "Practice" at bounding box center [103, 28] width 20 height 6
click at [53, 58] on link "Practice Questions" at bounding box center [35, 55] width 70 height 15
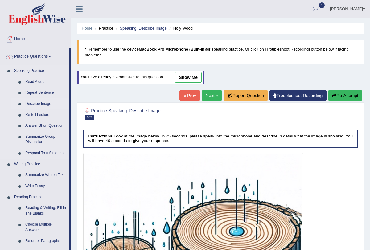
click at [39, 103] on link "Describe Image" at bounding box center [45, 103] width 46 height 11
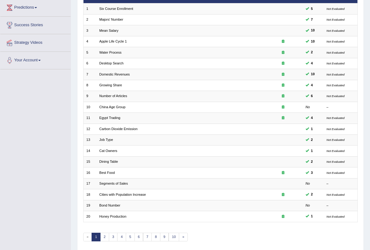
scroll to position [102, 0]
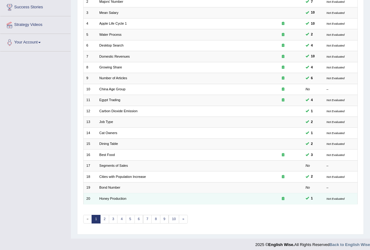
click at [109, 197] on td "Honey Production" at bounding box center [179, 198] width 167 height 11
click at [109, 196] on link "Honey Production" at bounding box center [112, 198] width 27 height 4
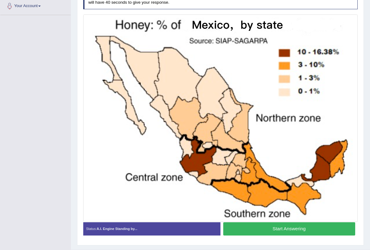
scroll to position [142, 0]
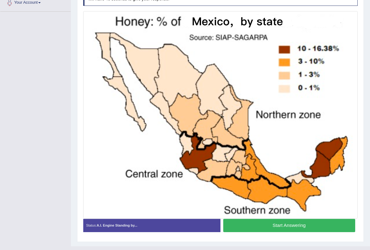
click at [273, 222] on button "Start Answering" at bounding box center [289, 225] width 132 height 13
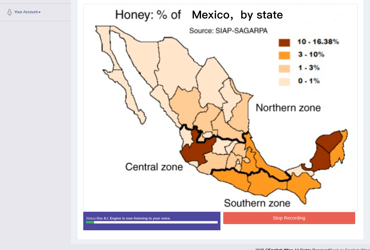
scroll to position [131, 0]
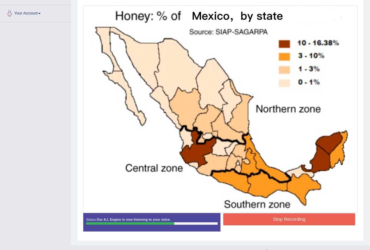
click at [273, 222] on button "Stop Recording" at bounding box center [289, 219] width 132 height 12
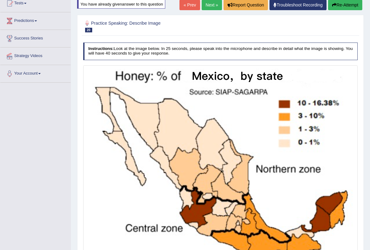
scroll to position [0, 0]
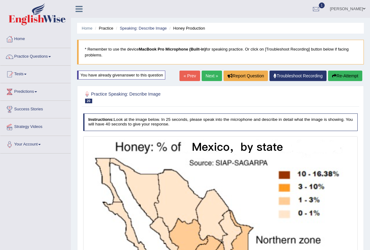
click at [339, 74] on button "Re-Attempt" at bounding box center [345, 76] width 34 height 10
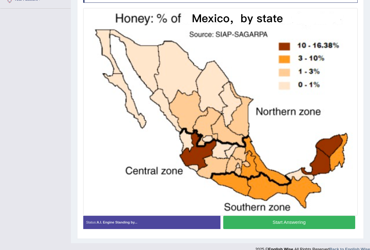
scroll to position [145, 0]
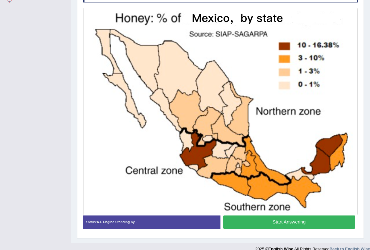
click at [274, 225] on button "Start Answering" at bounding box center [289, 221] width 132 height 13
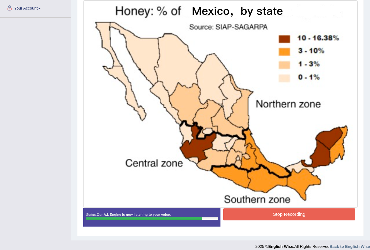
click at [268, 213] on button "Stop Recording" at bounding box center [289, 214] width 132 height 12
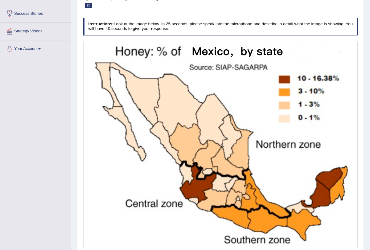
scroll to position [46, 0]
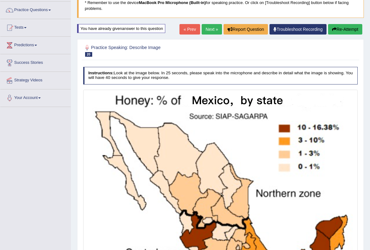
click at [341, 31] on button "Re-Attempt" at bounding box center [345, 29] width 34 height 10
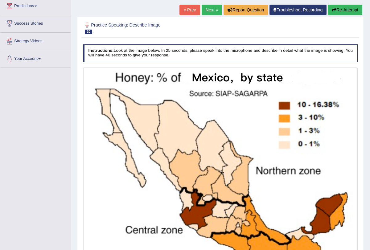
scroll to position [152, 0]
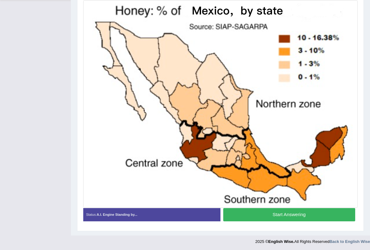
click at [285, 217] on button "Start Answering" at bounding box center [289, 214] width 132 height 13
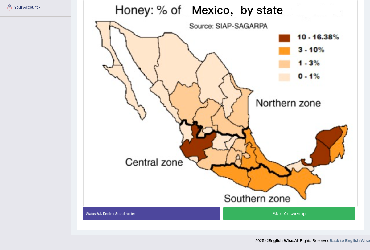
scroll to position [136, 0]
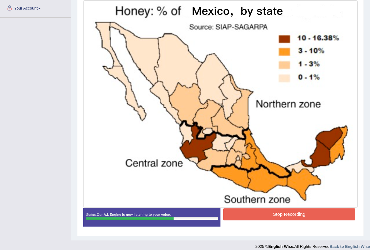
click at [285, 217] on button "Stop Recording" at bounding box center [289, 214] width 132 height 12
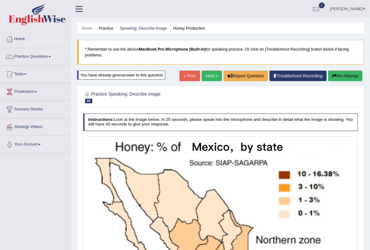
scroll to position [0, 0]
click at [52, 57] on link "Practice Questions" at bounding box center [35, 55] width 70 height 15
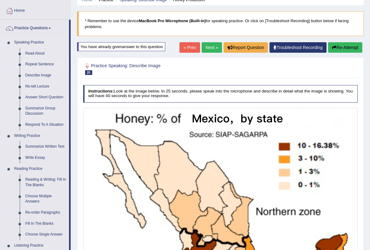
scroll to position [29, 0]
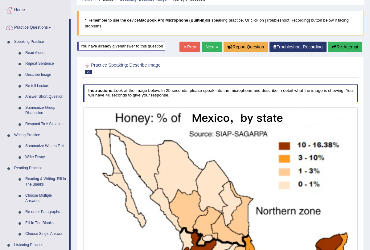
click at [204, 46] on link "Next »" at bounding box center [211, 47] width 20 height 10
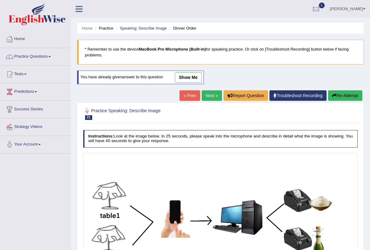
scroll to position [86, 0]
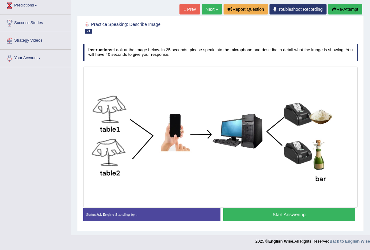
click at [209, 11] on link "Next »" at bounding box center [211, 9] width 20 height 10
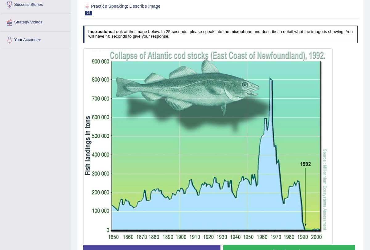
scroll to position [114, 0]
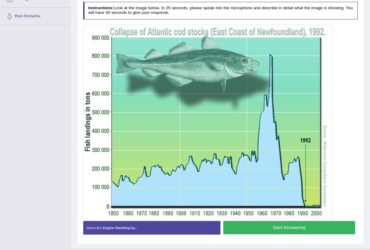
click at [279, 228] on button "Start Answering" at bounding box center [289, 227] width 132 height 13
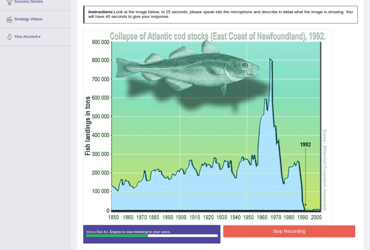
scroll to position [109, 0]
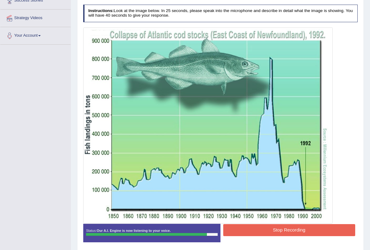
click at [271, 227] on button "Stop Recording" at bounding box center [289, 230] width 132 height 12
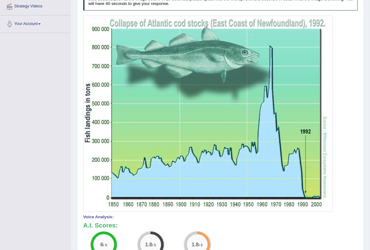
scroll to position [0, 0]
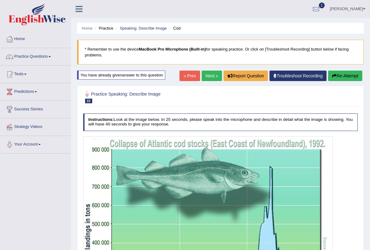
click at [205, 71] on link "Next »" at bounding box center [211, 76] width 20 height 10
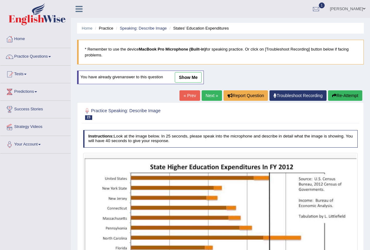
click at [204, 94] on link "Next »" at bounding box center [211, 95] width 20 height 10
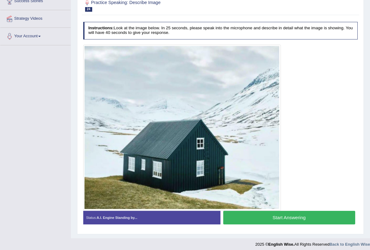
scroll to position [111, 0]
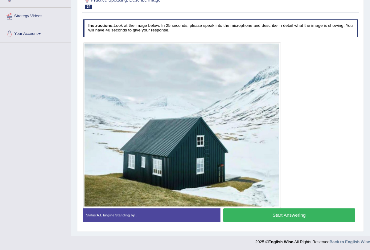
click at [252, 215] on button "Start Answering" at bounding box center [289, 214] width 132 height 13
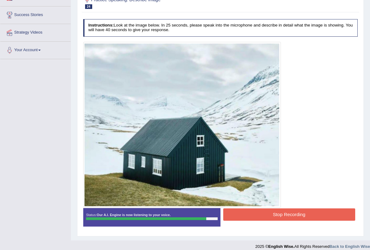
click at [252, 215] on button "Stop Recording" at bounding box center [289, 214] width 132 height 12
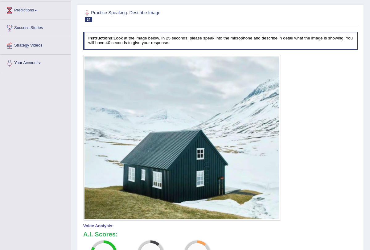
scroll to position [0, 0]
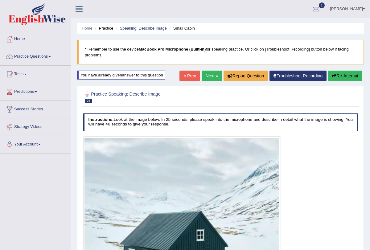
click at [208, 75] on link "Next »" at bounding box center [211, 76] width 20 height 10
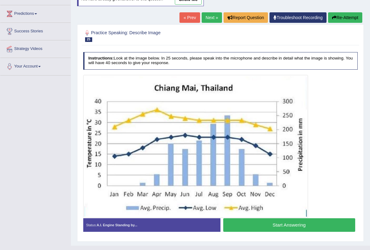
scroll to position [88, 0]
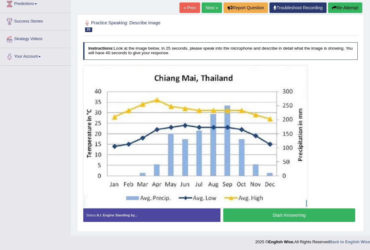
click at [279, 213] on button "Start Answering" at bounding box center [289, 214] width 132 height 13
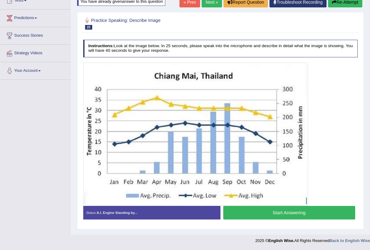
scroll to position [76, 0]
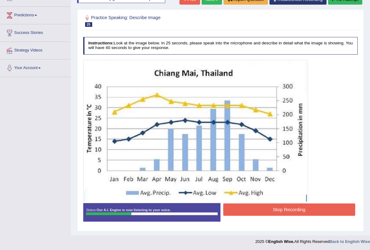
click at [271, 209] on button "Stop Recording" at bounding box center [289, 209] width 132 height 12
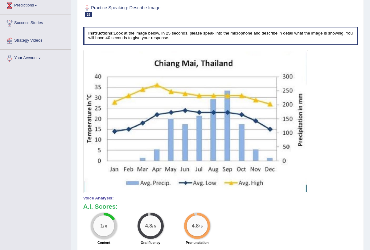
scroll to position [37, 0]
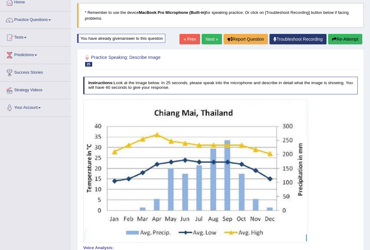
click at [340, 41] on button "Re-Attempt" at bounding box center [345, 39] width 34 height 10
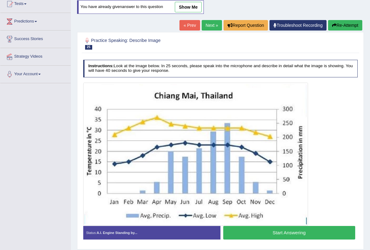
scroll to position [88, 0]
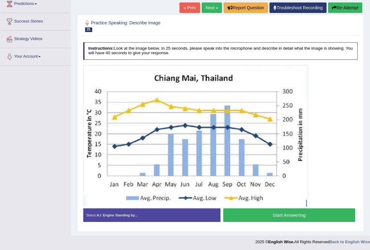
click at [269, 213] on button "Start Answering" at bounding box center [289, 214] width 132 height 13
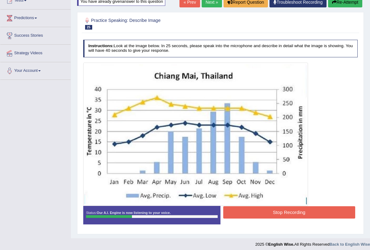
click at [269, 213] on button "Stop Recording" at bounding box center [289, 212] width 132 height 12
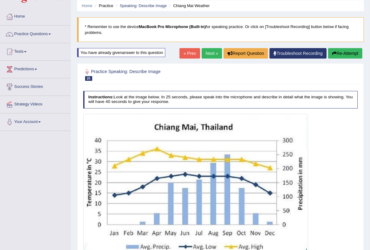
scroll to position [6, 0]
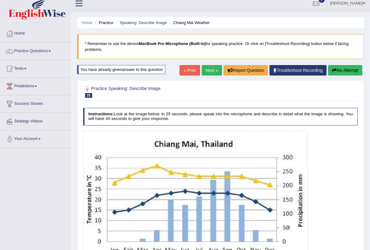
click at [341, 72] on button "Re-Attempt" at bounding box center [345, 70] width 34 height 10
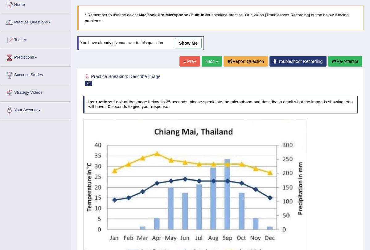
scroll to position [88, 0]
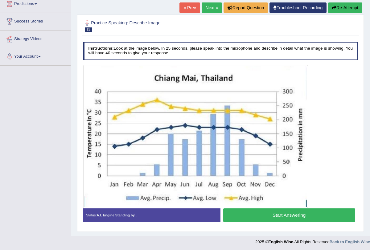
click at [282, 212] on button "Start Answering" at bounding box center [289, 214] width 132 height 13
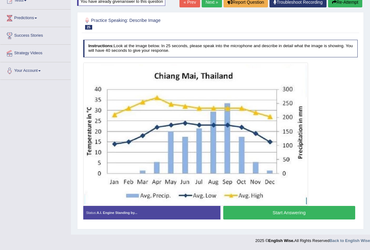
scroll to position [76, 0]
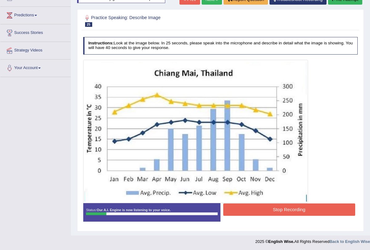
click at [282, 212] on button "Stop Recording" at bounding box center [289, 209] width 132 height 12
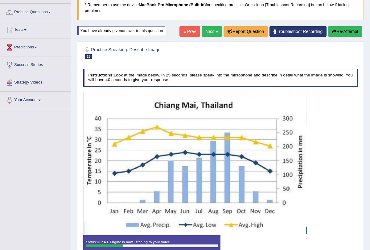
scroll to position [44, 0]
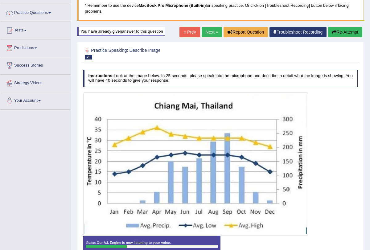
click at [338, 34] on button "Re-Attempt" at bounding box center [345, 32] width 34 height 10
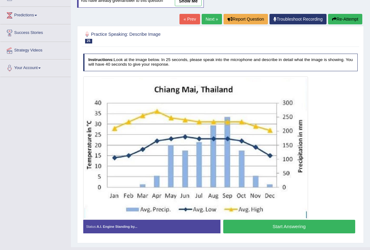
scroll to position [88, 0]
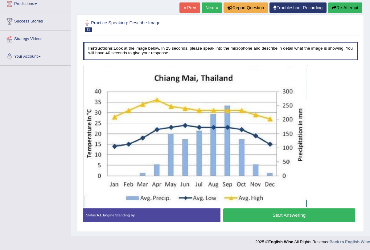
click at [269, 216] on button "Start Answering" at bounding box center [289, 214] width 132 height 13
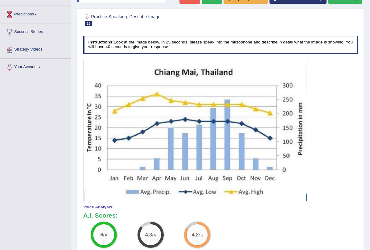
scroll to position [0, 0]
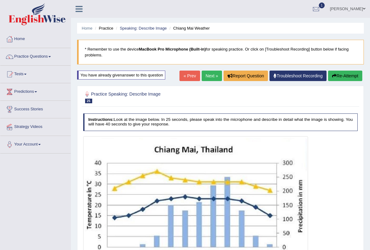
click at [336, 77] on button "Re-Attempt" at bounding box center [345, 76] width 34 height 10
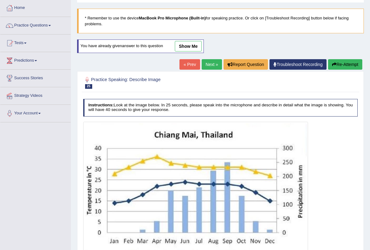
scroll to position [88, 0]
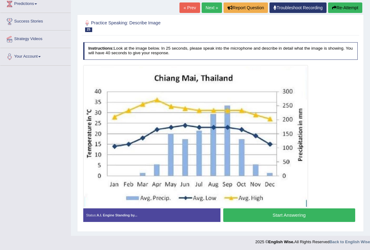
click at [284, 213] on button "Start Answering" at bounding box center [289, 214] width 132 height 13
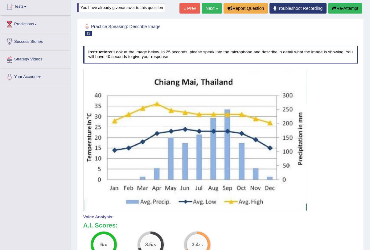
scroll to position [60, 0]
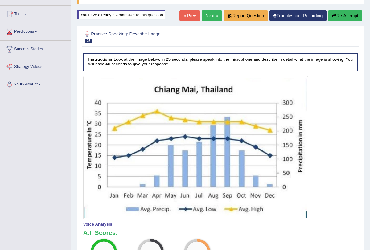
click at [209, 18] on link "Next »" at bounding box center [211, 15] width 20 height 10
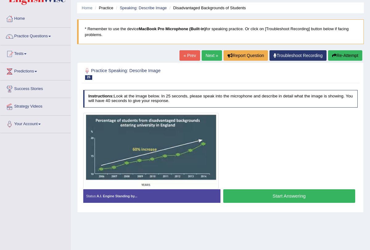
scroll to position [22, 0]
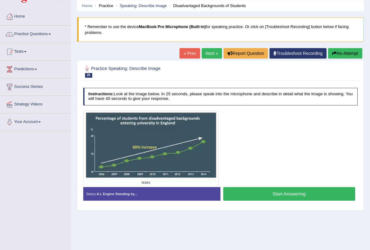
click at [304, 195] on button "Start Answering" at bounding box center [289, 193] width 132 height 13
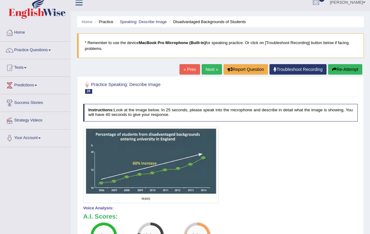
scroll to position [6, 0]
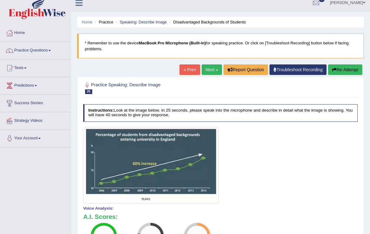
click at [209, 68] on link "Next »" at bounding box center [211, 69] width 20 height 10
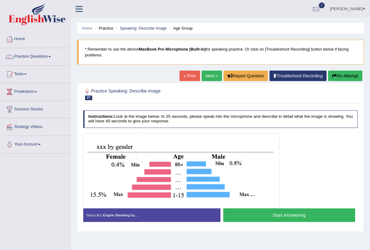
click at [209, 75] on link "Next »" at bounding box center [211, 76] width 20 height 10
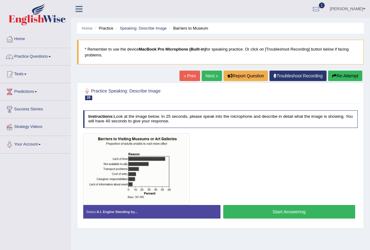
click at [208, 78] on link "Next »" at bounding box center [211, 76] width 20 height 10
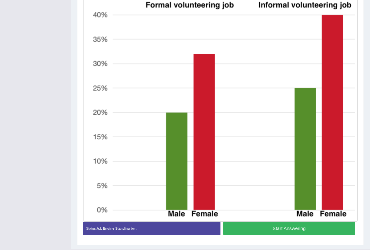
scroll to position [199, 0]
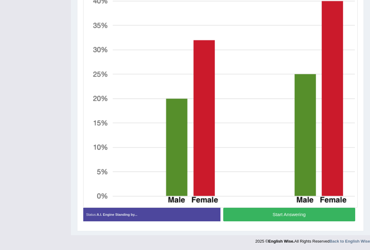
click at [308, 213] on button "Start Answering" at bounding box center [289, 214] width 132 height 13
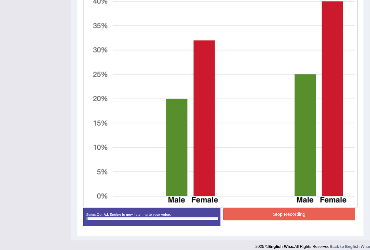
click at [290, 217] on button "Stop Recording" at bounding box center [289, 214] width 132 height 12
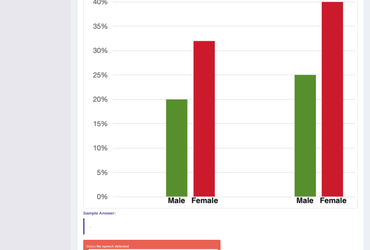
scroll to position [0, 0]
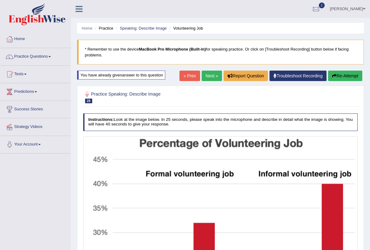
click at [208, 74] on link "Next »" at bounding box center [211, 76] width 20 height 10
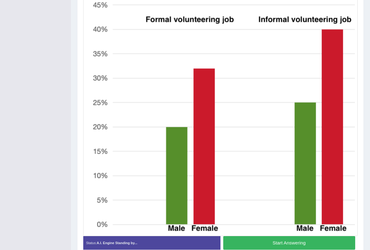
scroll to position [199, 0]
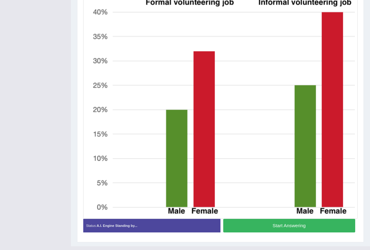
click at [278, 227] on button "Start Answering" at bounding box center [289, 225] width 132 height 13
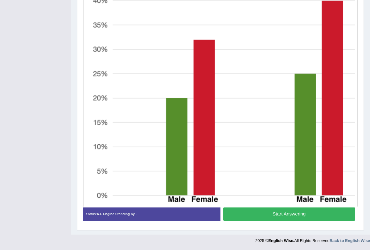
scroll to position [171, 0]
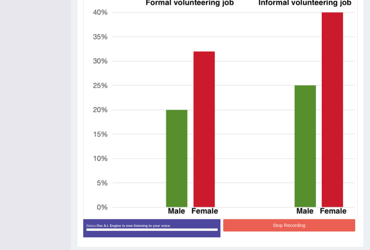
click at [278, 227] on button "Stop Recording" at bounding box center [289, 225] width 132 height 12
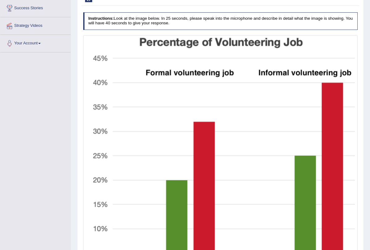
scroll to position [0, 0]
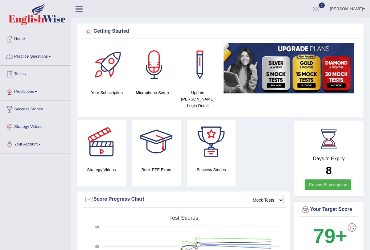
click at [51, 56] on link "Practice Questions" at bounding box center [35, 55] width 70 height 15
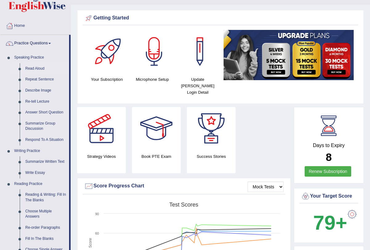
scroll to position [15, 0]
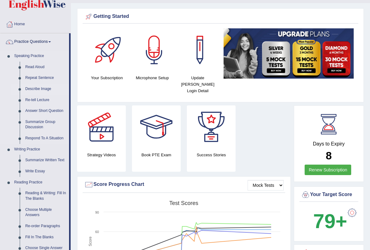
click at [46, 87] on link "Describe Image" at bounding box center [45, 88] width 46 height 11
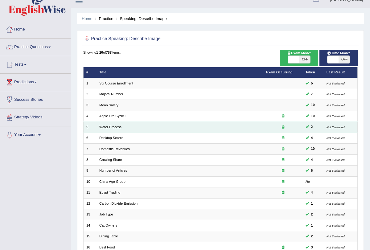
scroll to position [11, 0]
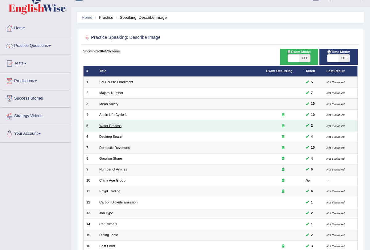
click at [118, 126] on link "Water Process" at bounding box center [110, 126] width 22 height 4
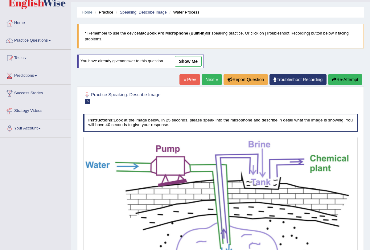
scroll to position [20, 0]
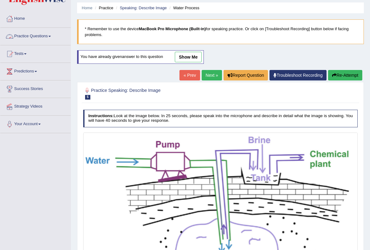
click at [51, 35] on link "Practice Questions" at bounding box center [35, 35] width 70 height 15
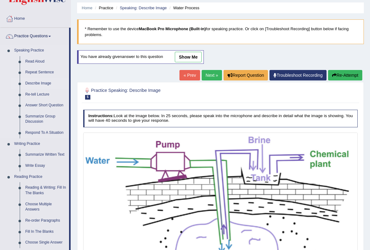
click at [44, 83] on link "Describe Image" at bounding box center [45, 83] width 46 height 11
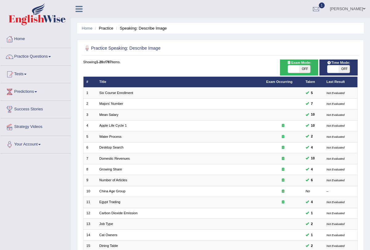
scroll to position [102, 0]
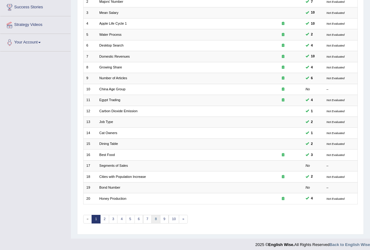
click at [154, 215] on link "8" at bounding box center [155, 219] width 9 height 9
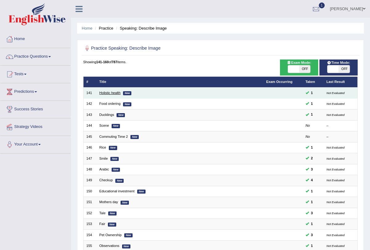
click at [114, 94] on link "Holistic health" at bounding box center [109, 93] width 21 height 4
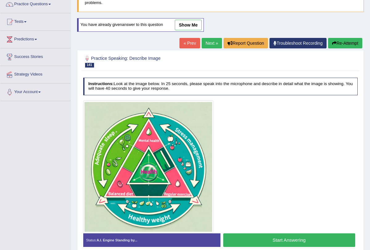
scroll to position [78, 0]
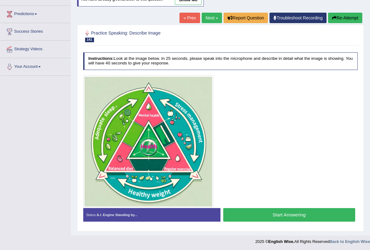
click at [210, 17] on link "Next »" at bounding box center [211, 18] width 20 height 10
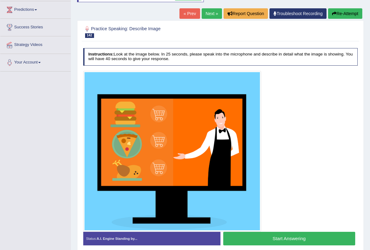
scroll to position [75, 0]
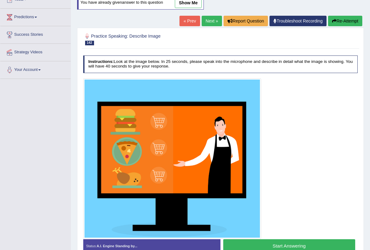
click at [211, 19] on link "Next »" at bounding box center [211, 21] width 20 height 10
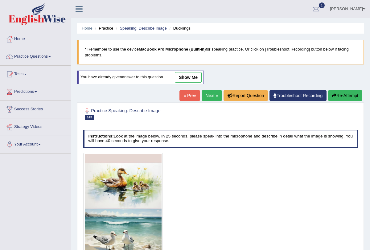
scroll to position [74, 0]
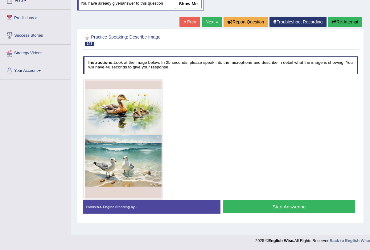
click at [208, 22] on link "Next »" at bounding box center [211, 22] width 20 height 10
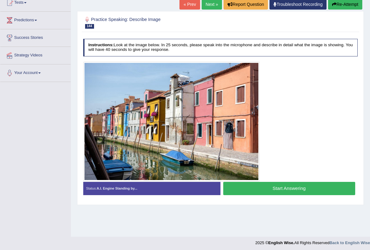
scroll to position [74, 0]
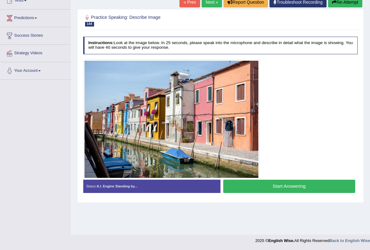
click at [207, 6] on link "Next »" at bounding box center [211, 2] width 20 height 10
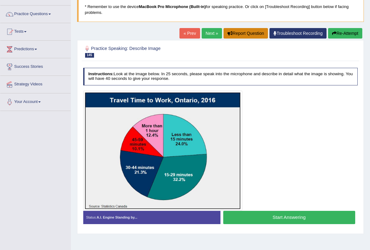
scroll to position [74, 0]
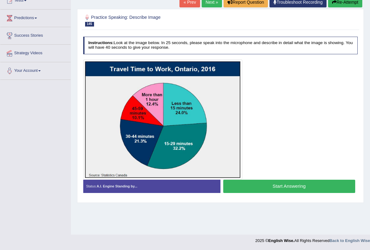
click at [253, 183] on button "Start Answering" at bounding box center [289, 186] width 132 height 13
click at [0, 0] on button "Stop Recording" at bounding box center [0, 0] width 0 height 0
